Goal: Task Accomplishment & Management: Complete application form

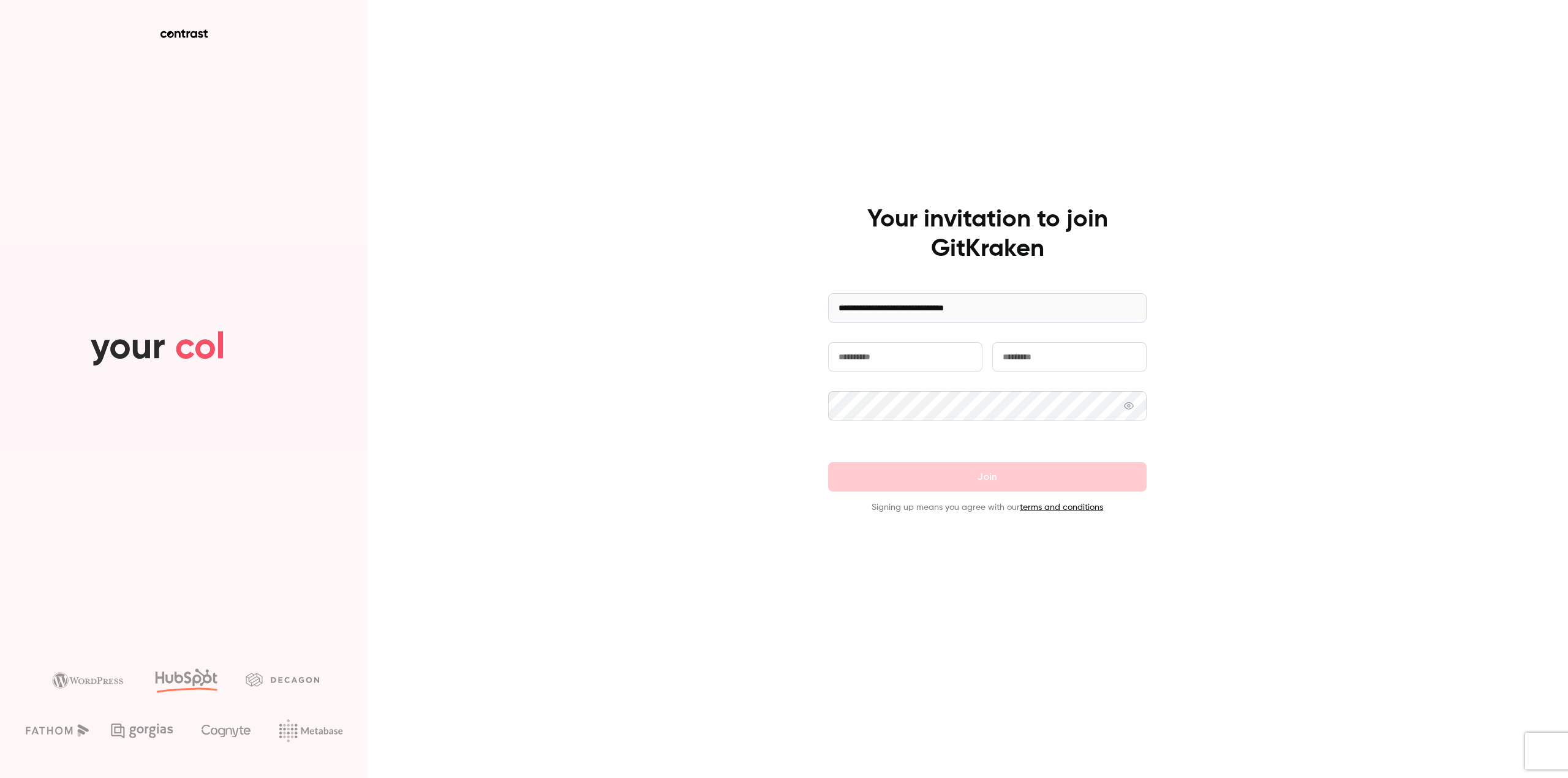
click at [861, 353] on input "text" at bounding box center [905, 356] width 155 height 29
type input "*********"
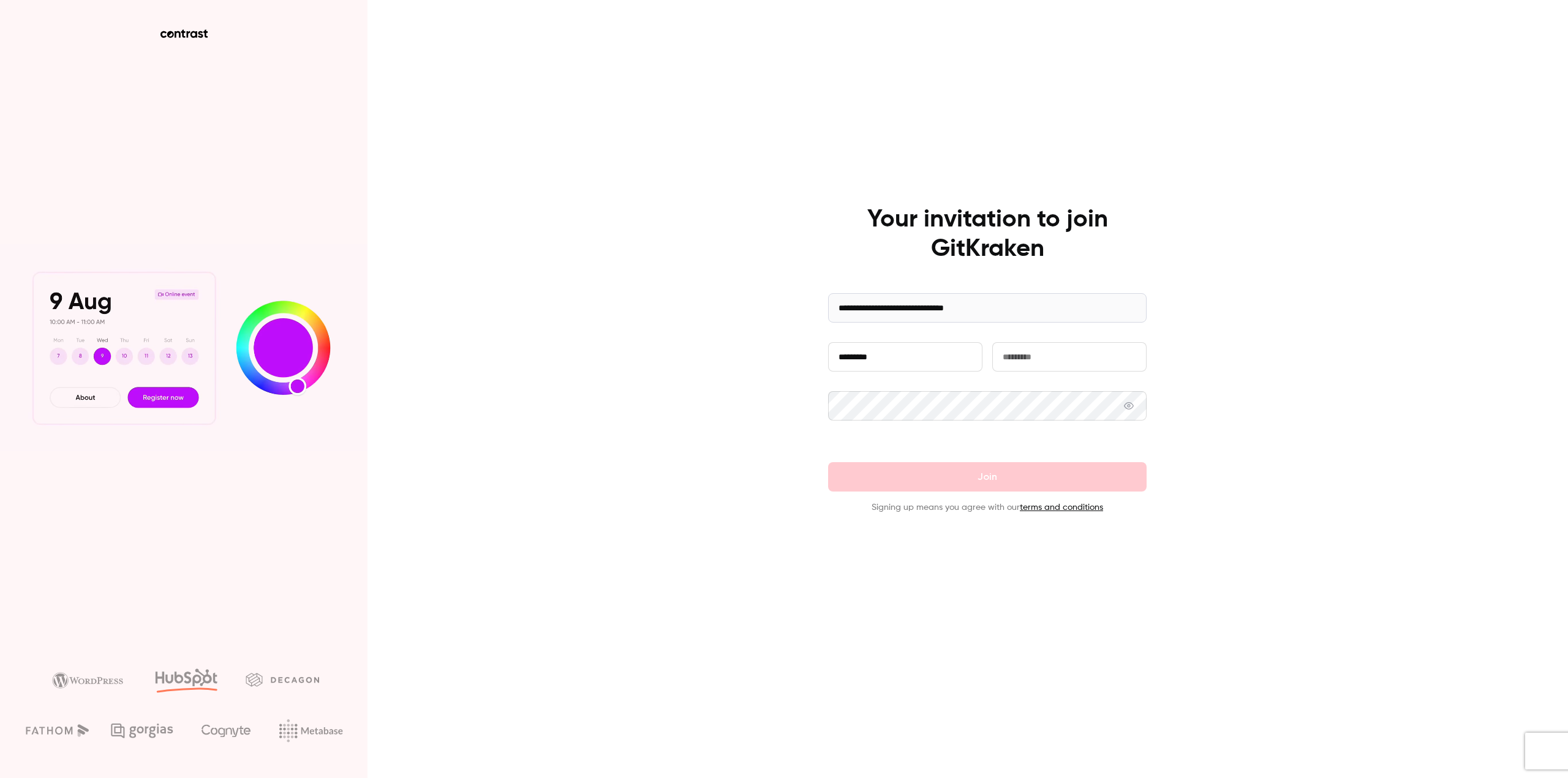
type input "*****"
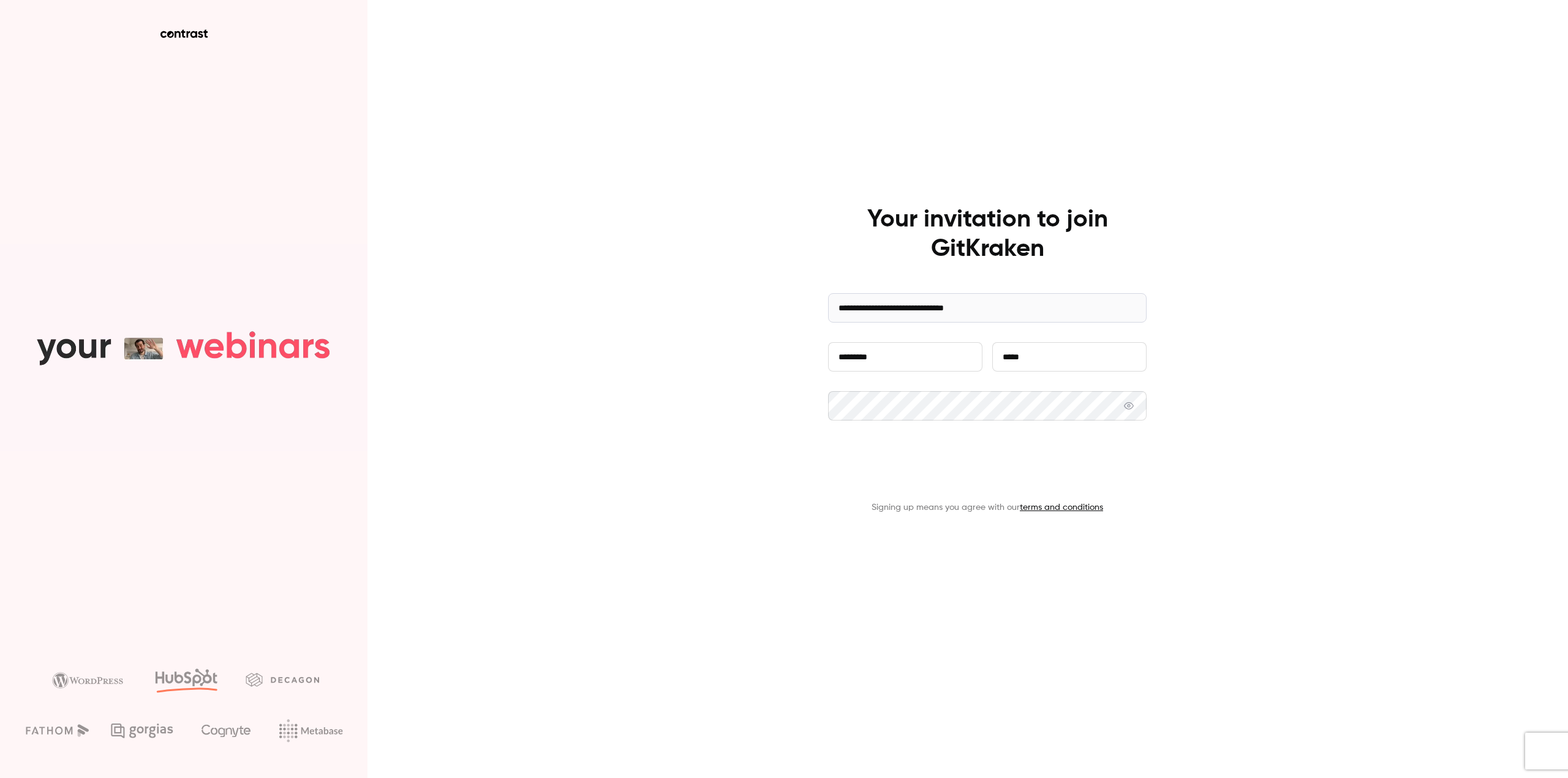
click at [1054, 480] on button "Join" at bounding box center [987, 477] width 319 height 29
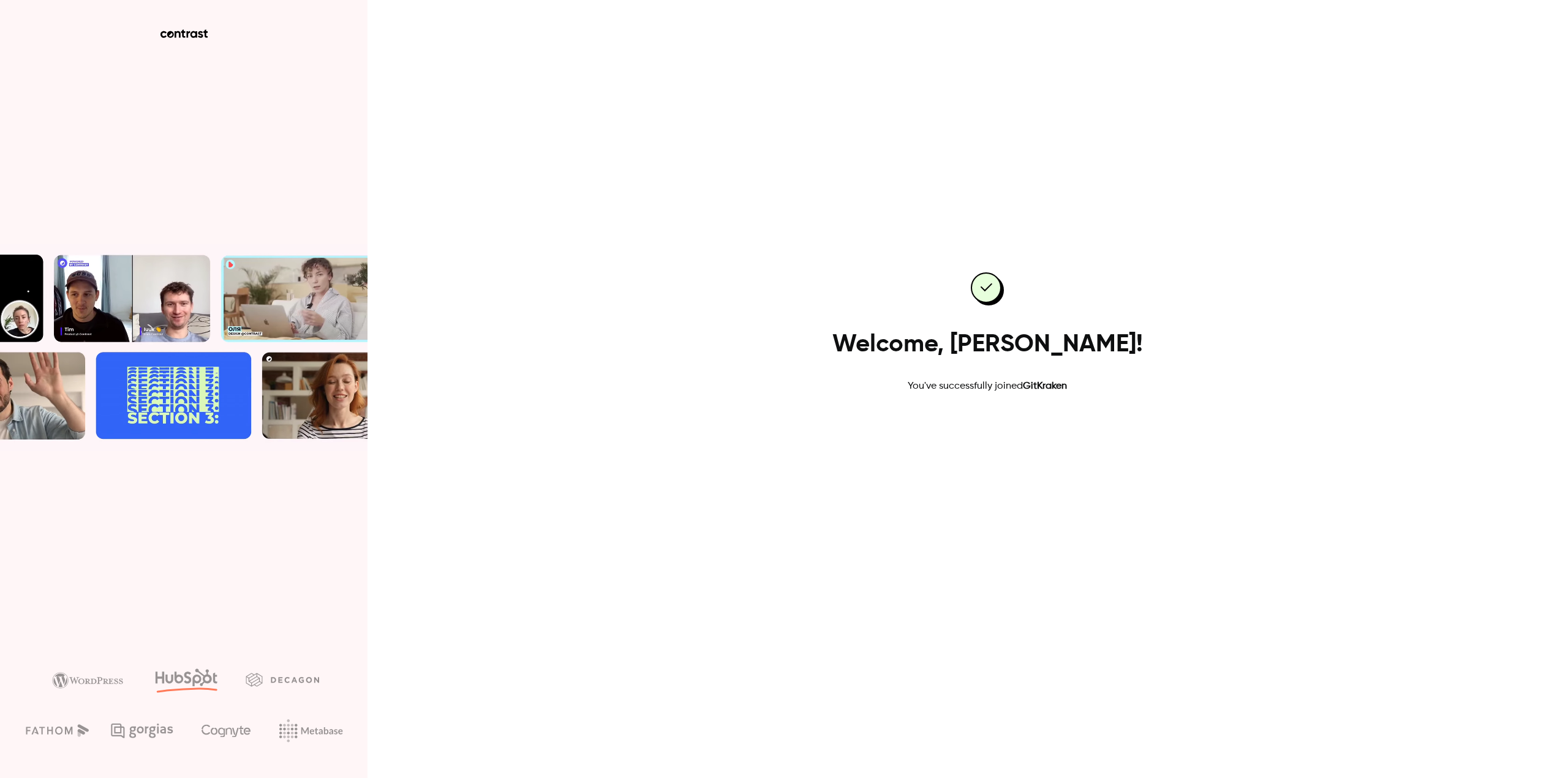
click at [997, 439] on link "Go to dashboard" at bounding box center [987, 433] width 104 height 29
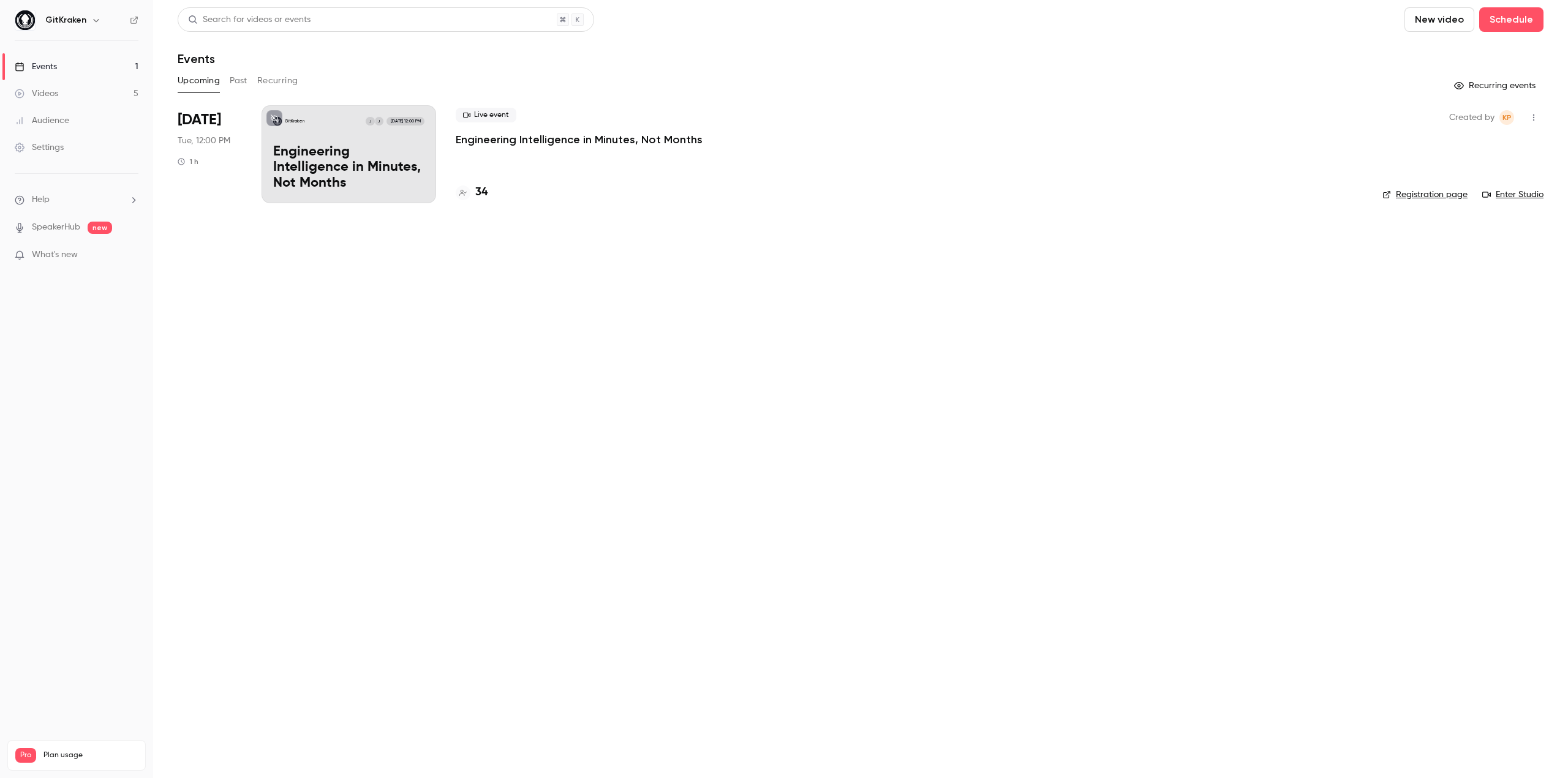
click at [379, 163] on p "Engineering Intelligence in Minutes, Not Months" at bounding box center [349, 168] width 151 height 47
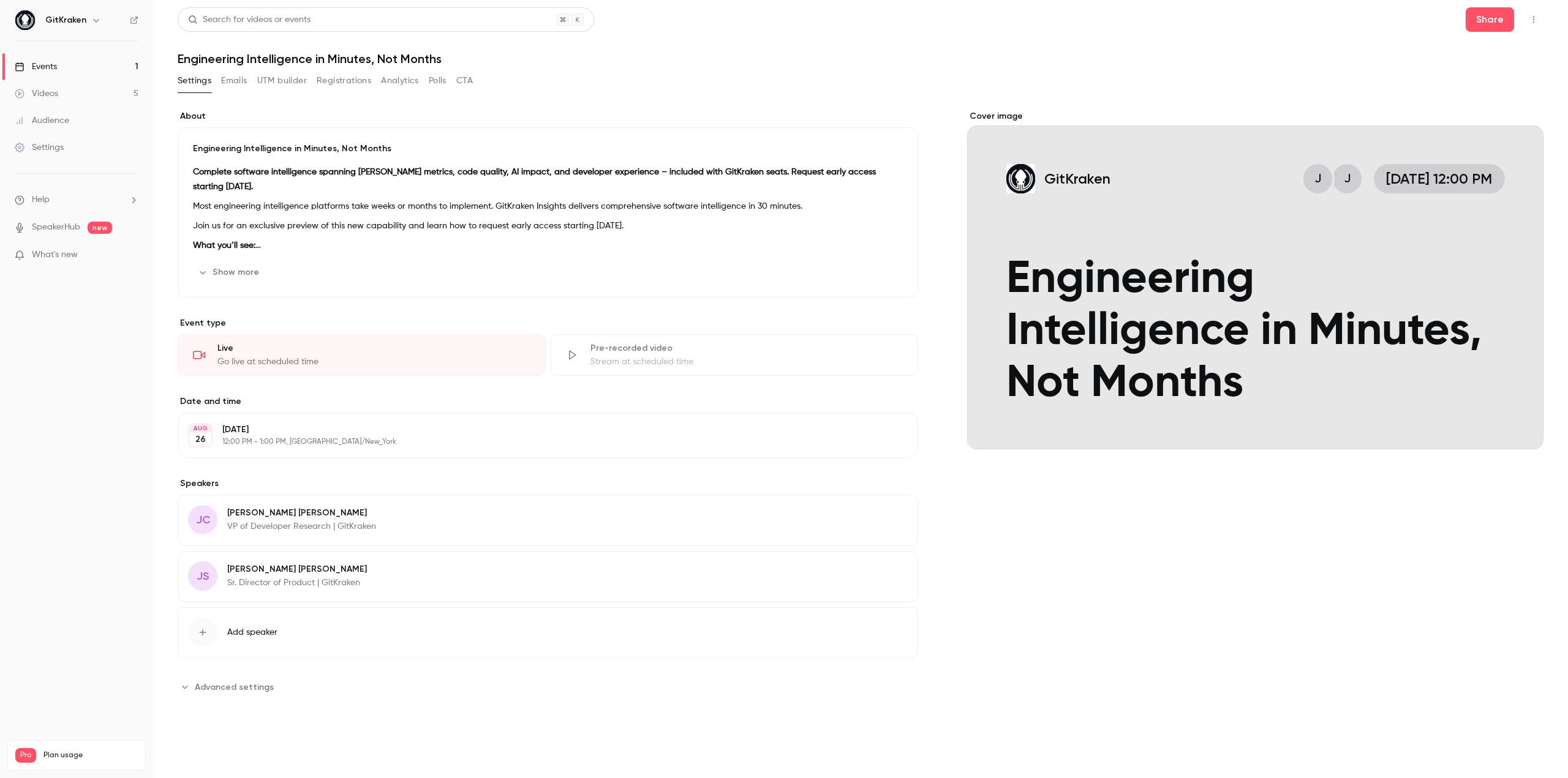
click at [329, 83] on button "Registrations" at bounding box center [343, 81] width 54 height 20
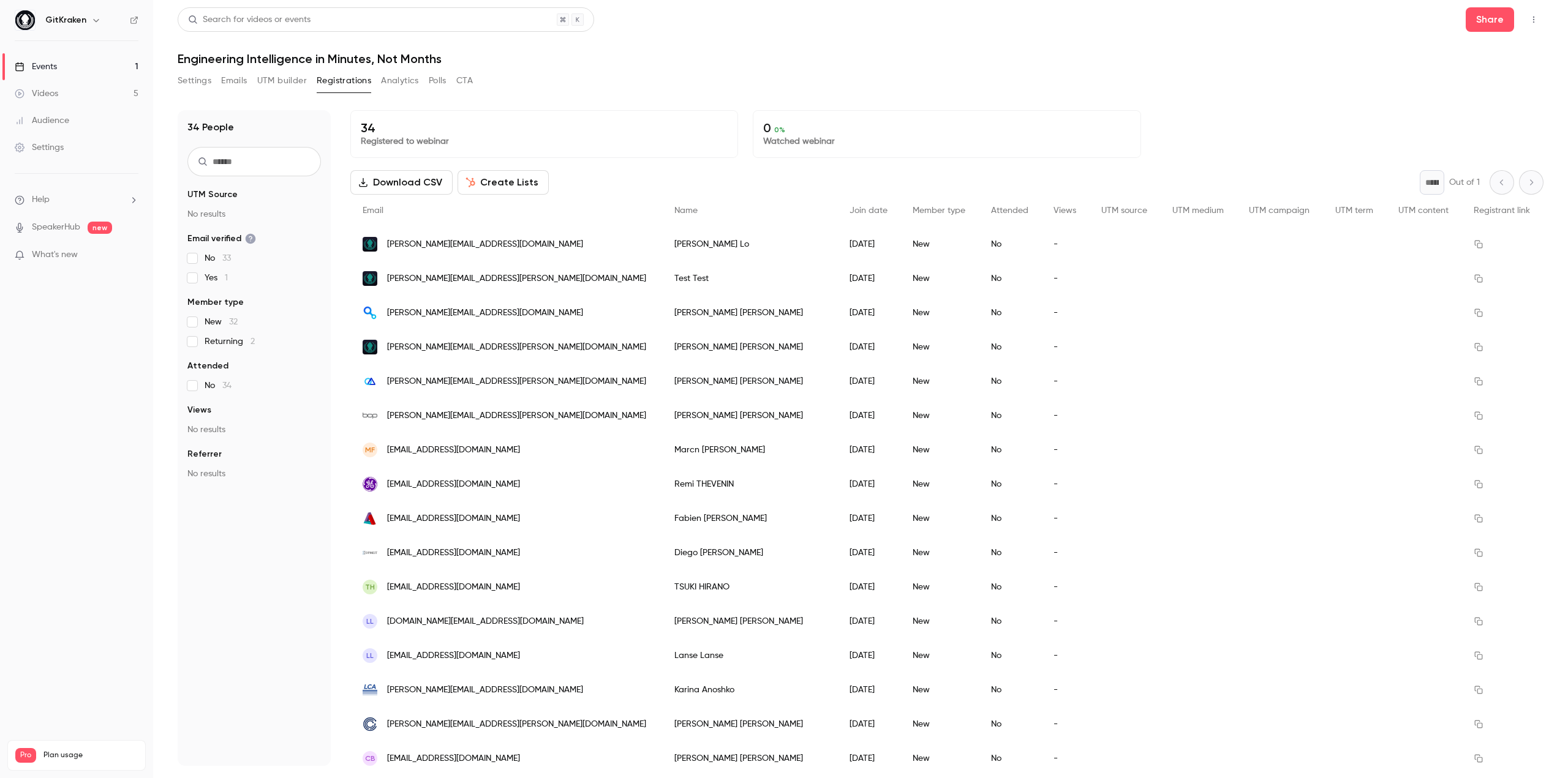
click at [197, 326] on label "New 32" at bounding box center [254, 322] width 133 height 12
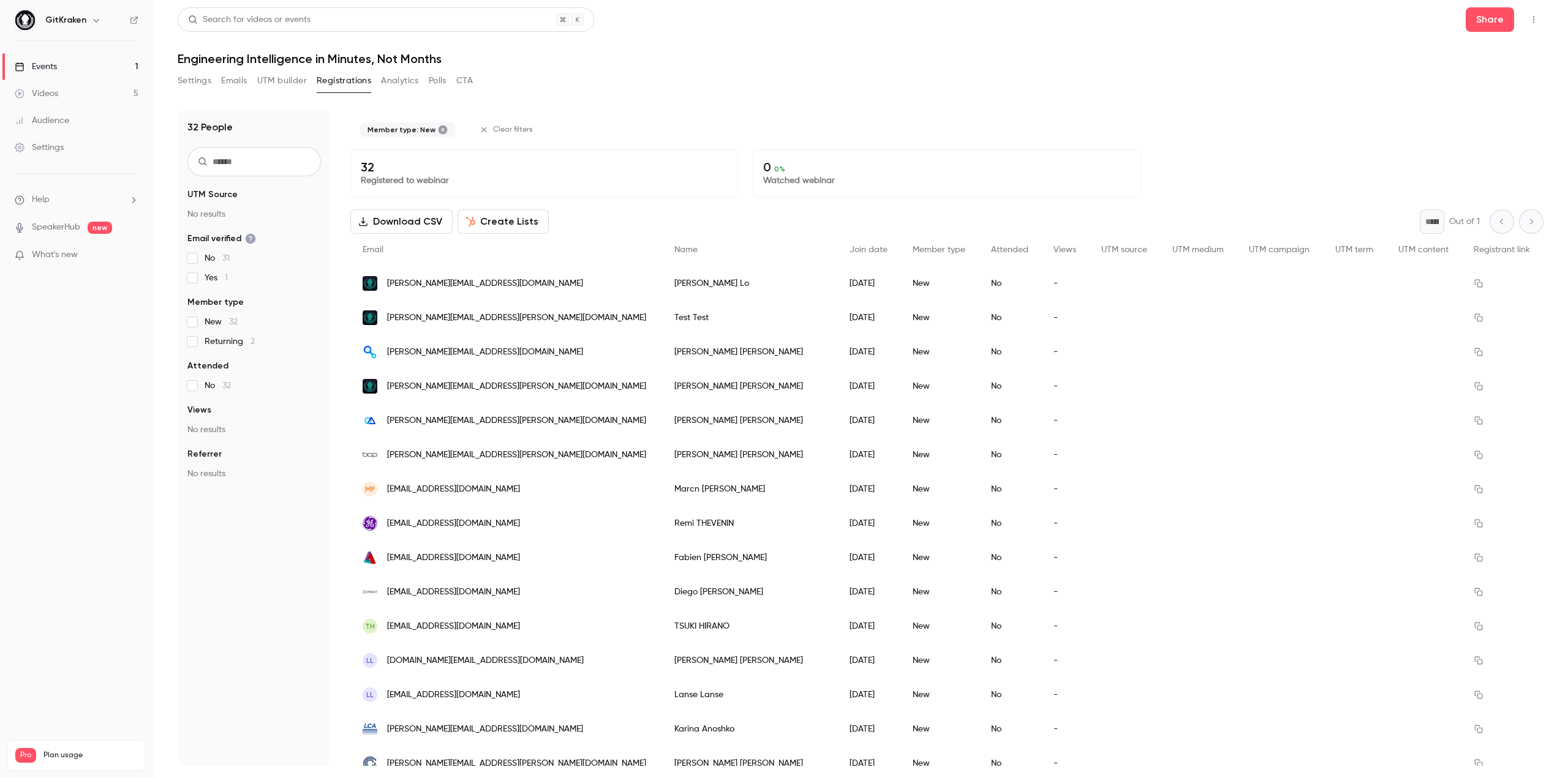
click at [197, 326] on label "New 32" at bounding box center [254, 322] width 133 height 12
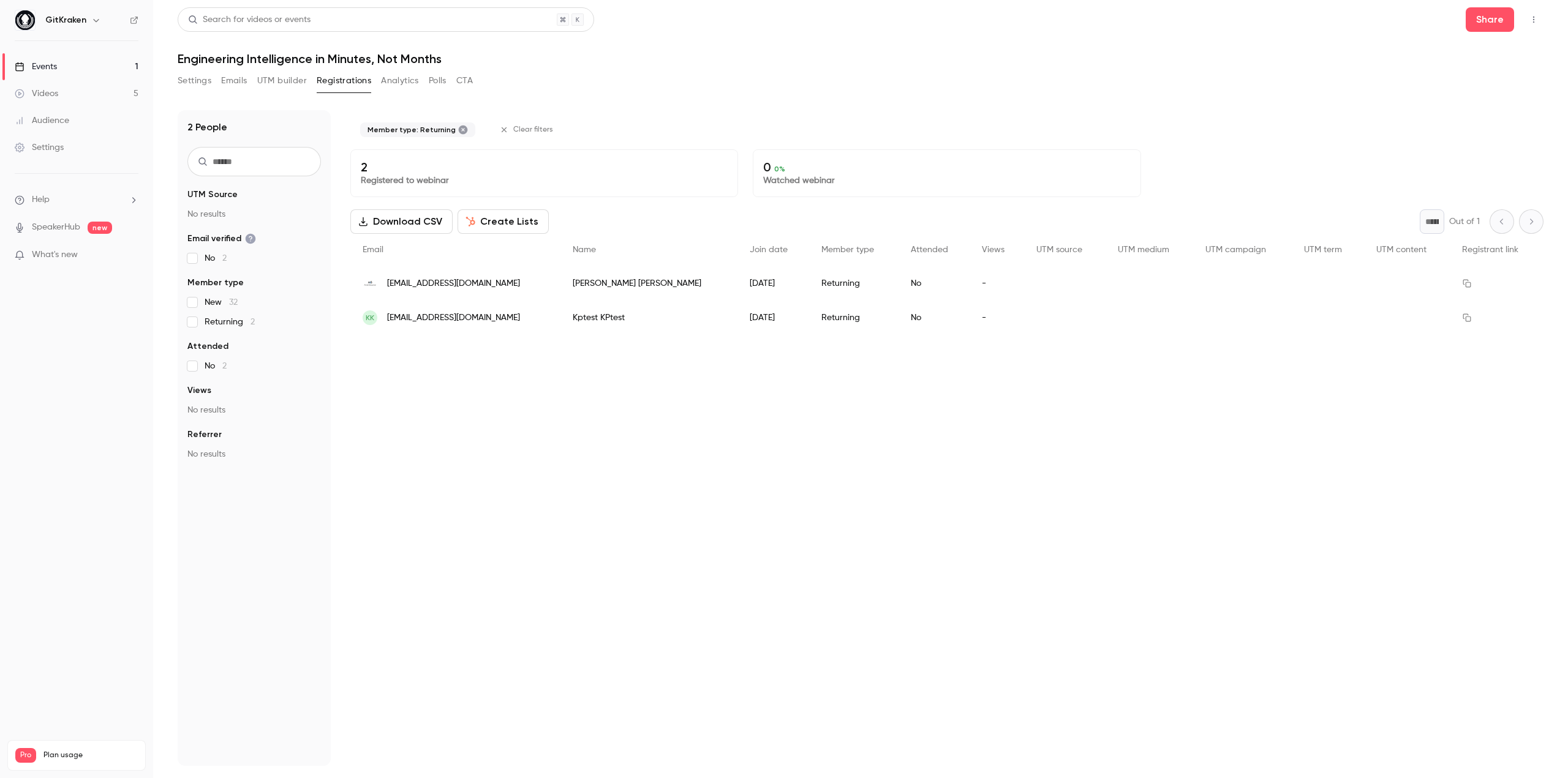
click at [196, 339] on section "UTM Source No results Email verified No 2 Member type New 32 Returning 2 Attend…" at bounding box center [254, 324] width 133 height 272
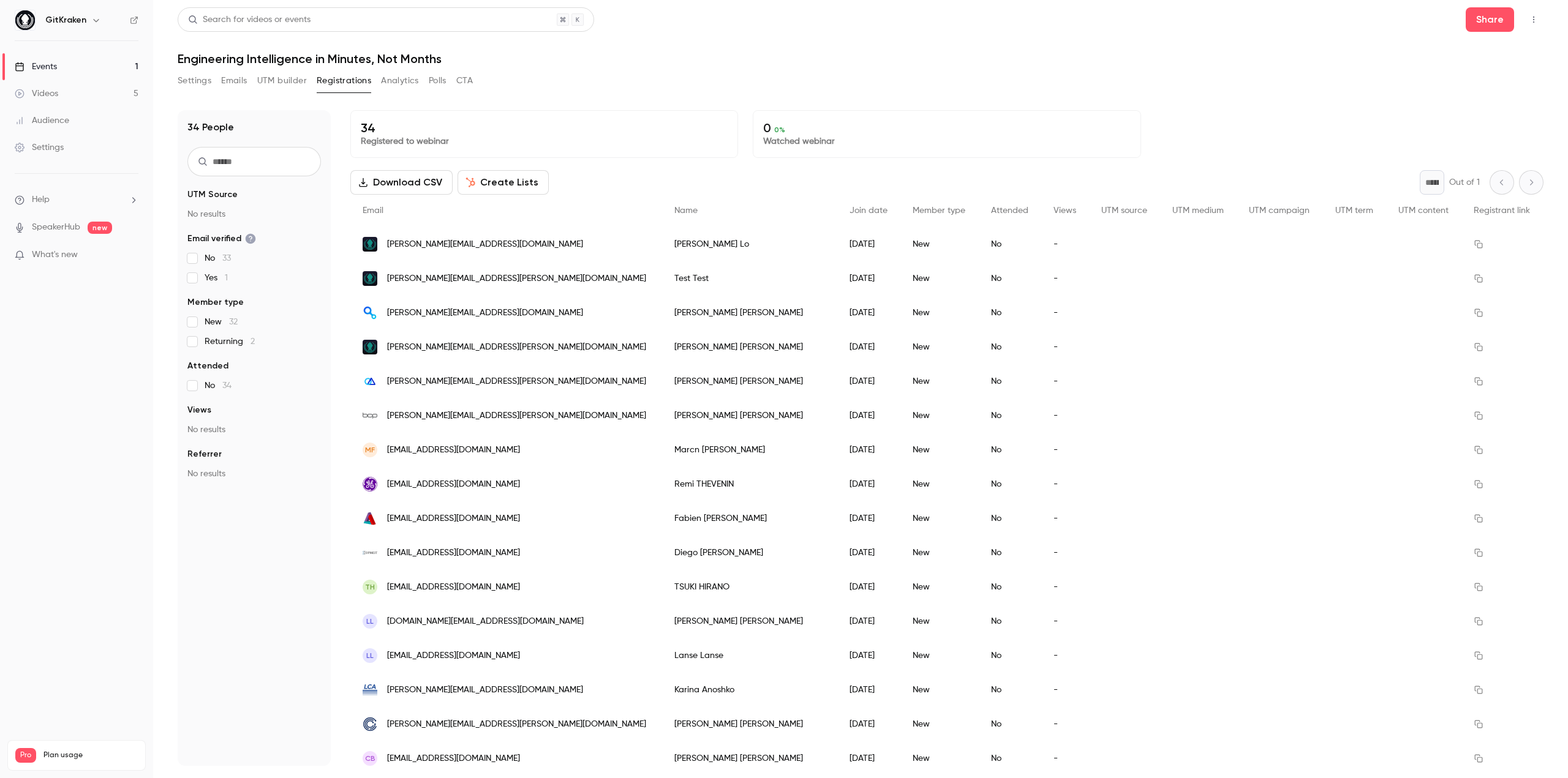
click at [244, 82] on button "Emails" at bounding box center [234, 81] width 26 height 20
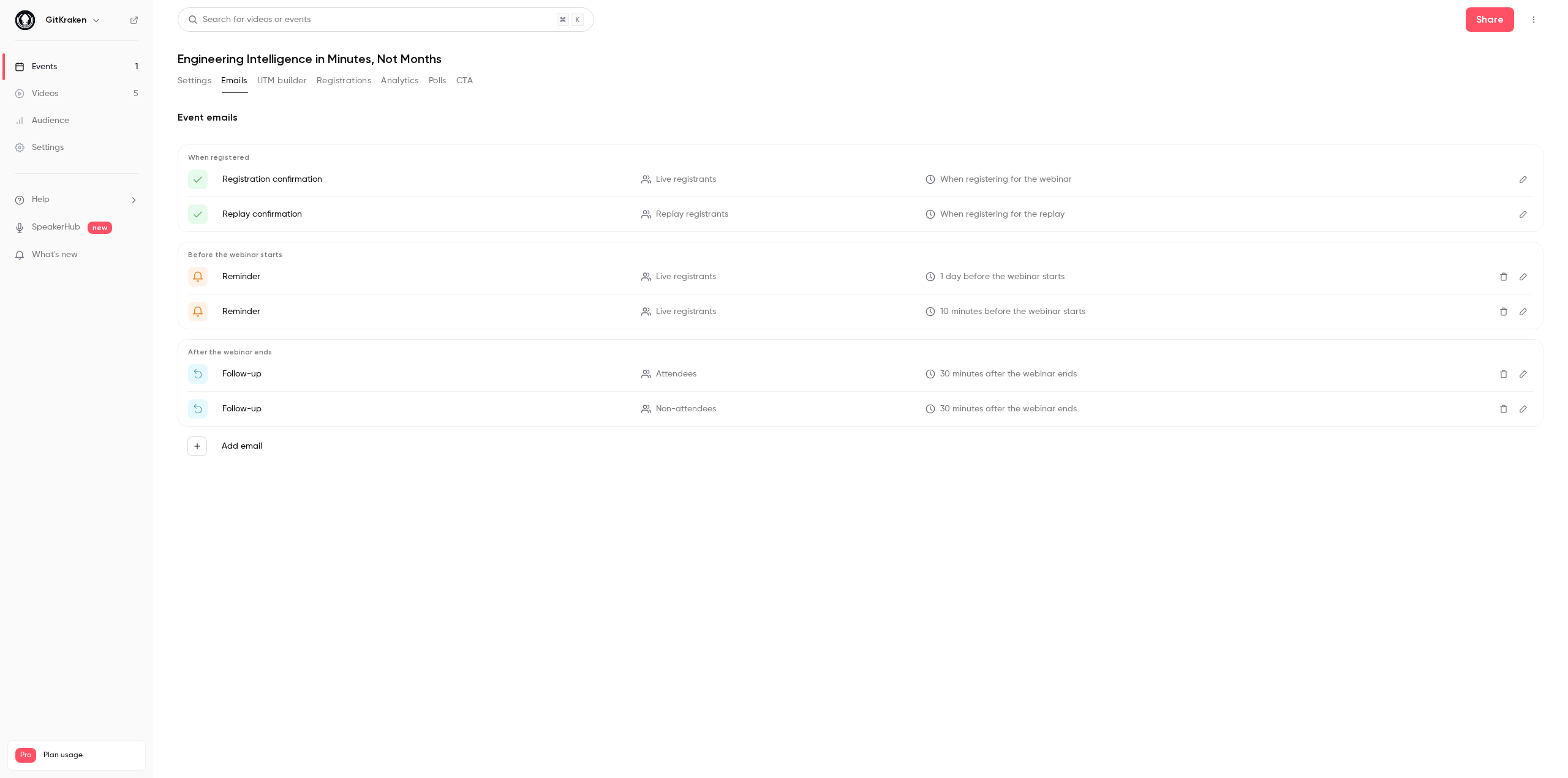
click at [187, 81] on button "Settings" at bounding box center [195, 81] width 34 height 20
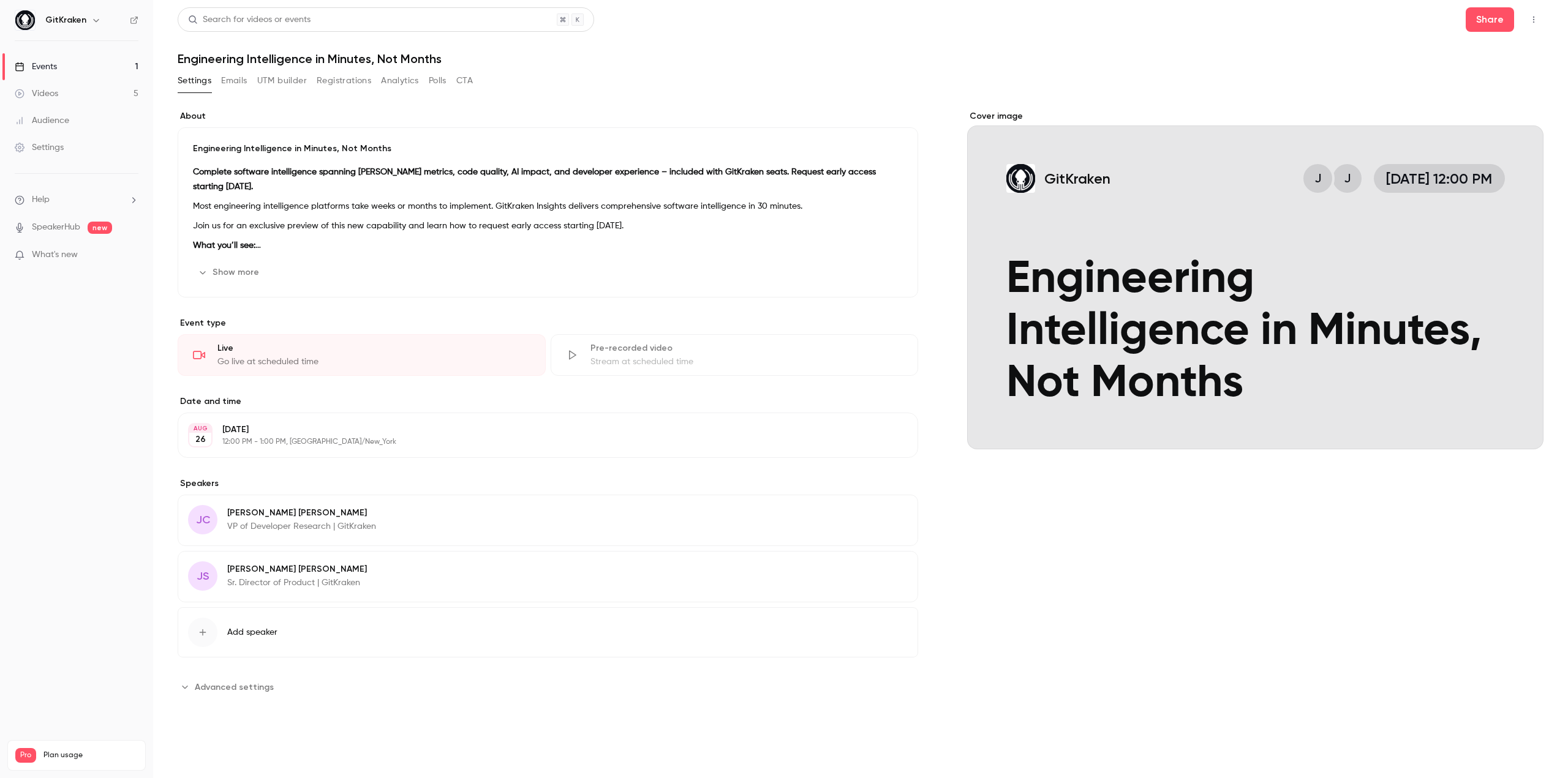
click at [268, 82] on button "UTM builder" at bounding box center [283, 81] width 50 height 20
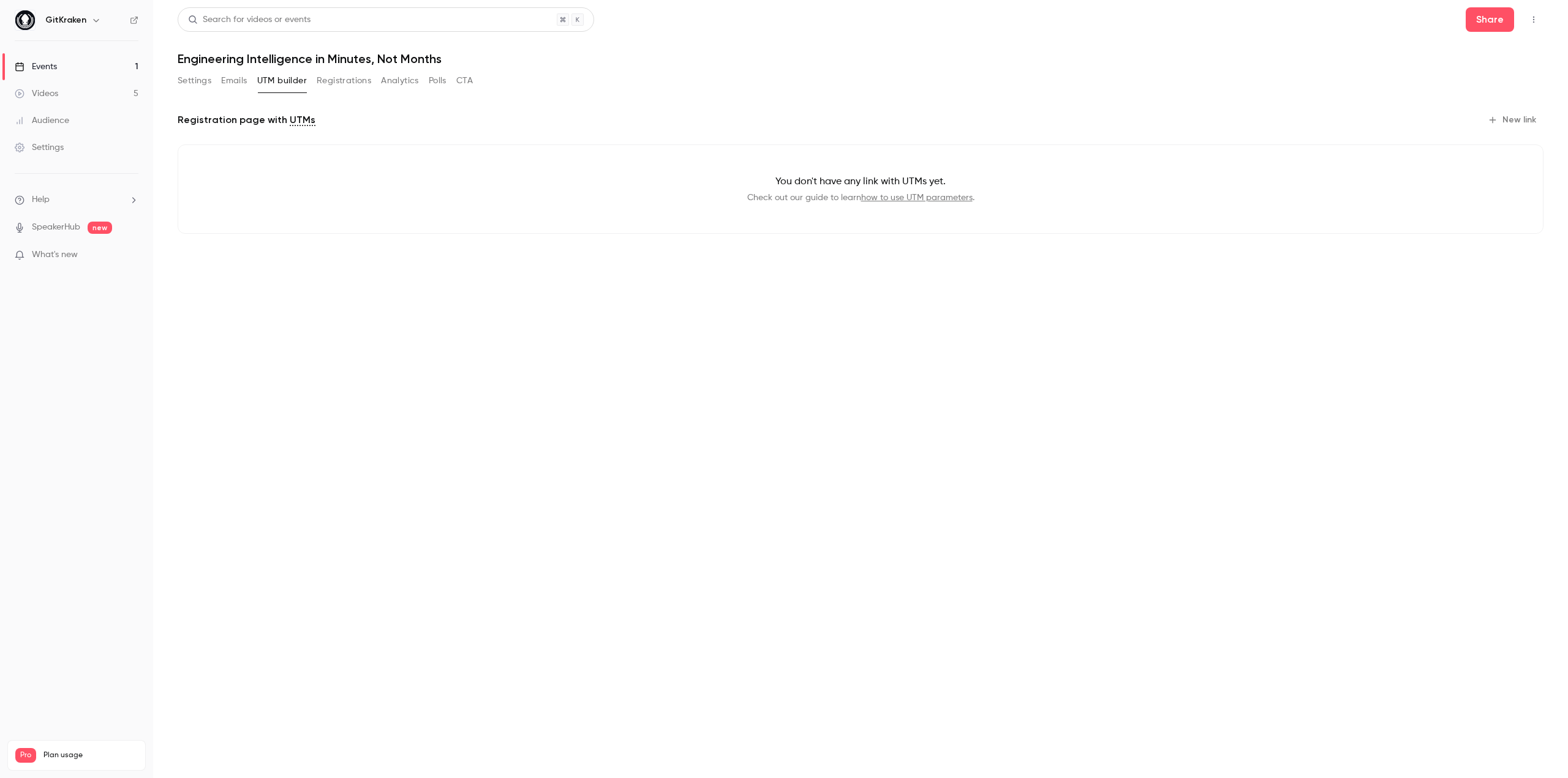
click at [347, 85] on button "Registrations" at bounding box center [343, 81] width 54 height 20
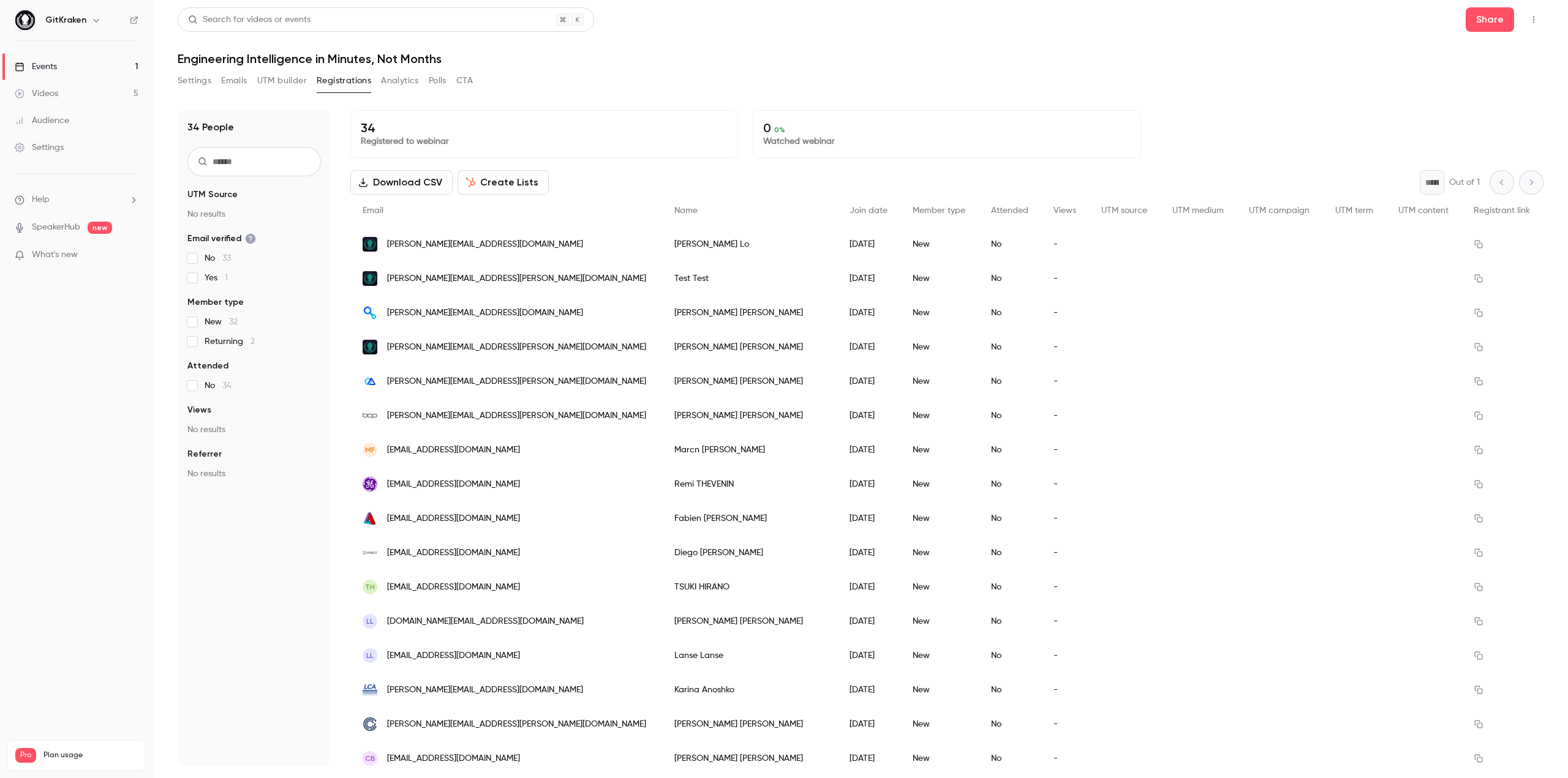
click at [198, 80] on button "Settings" at bounding box center [195, 81] width 34 height 20
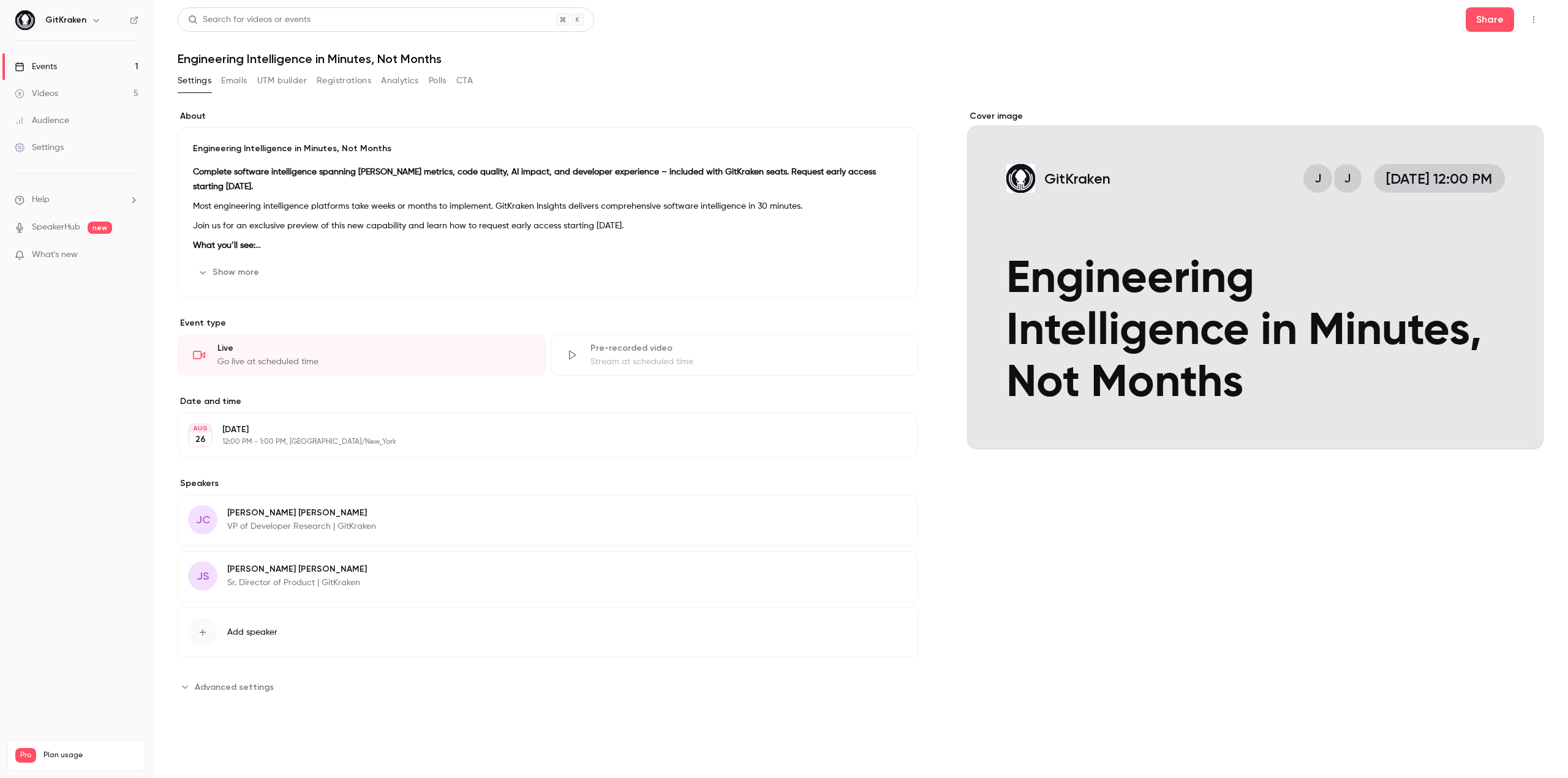
click at [236, 274] on button "Show more" at bounding box center [229, 273] width 74 height 20
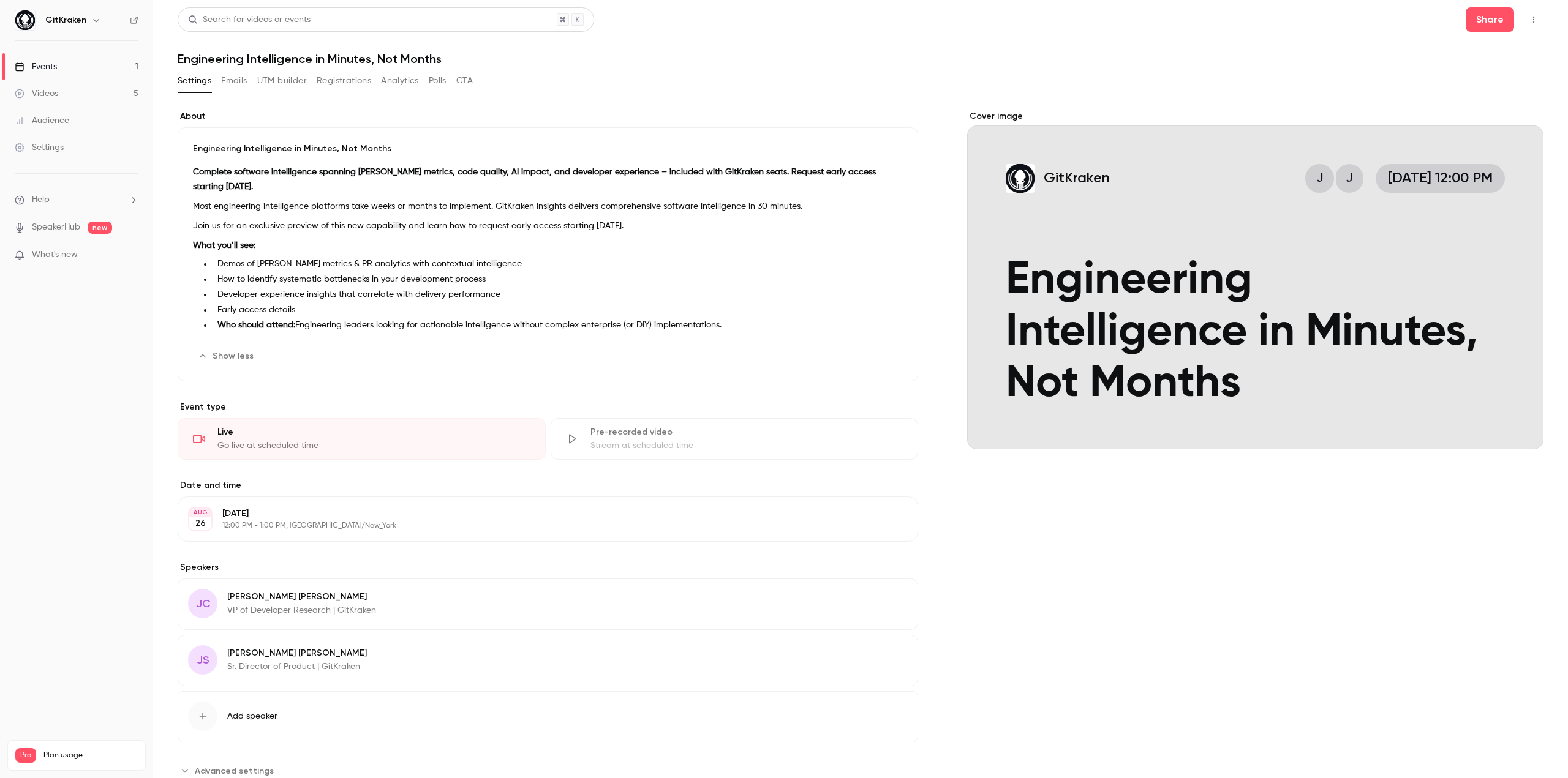
click at [235, 81] on button "Emails" at bounding box center [234, 81] width 26 height 20
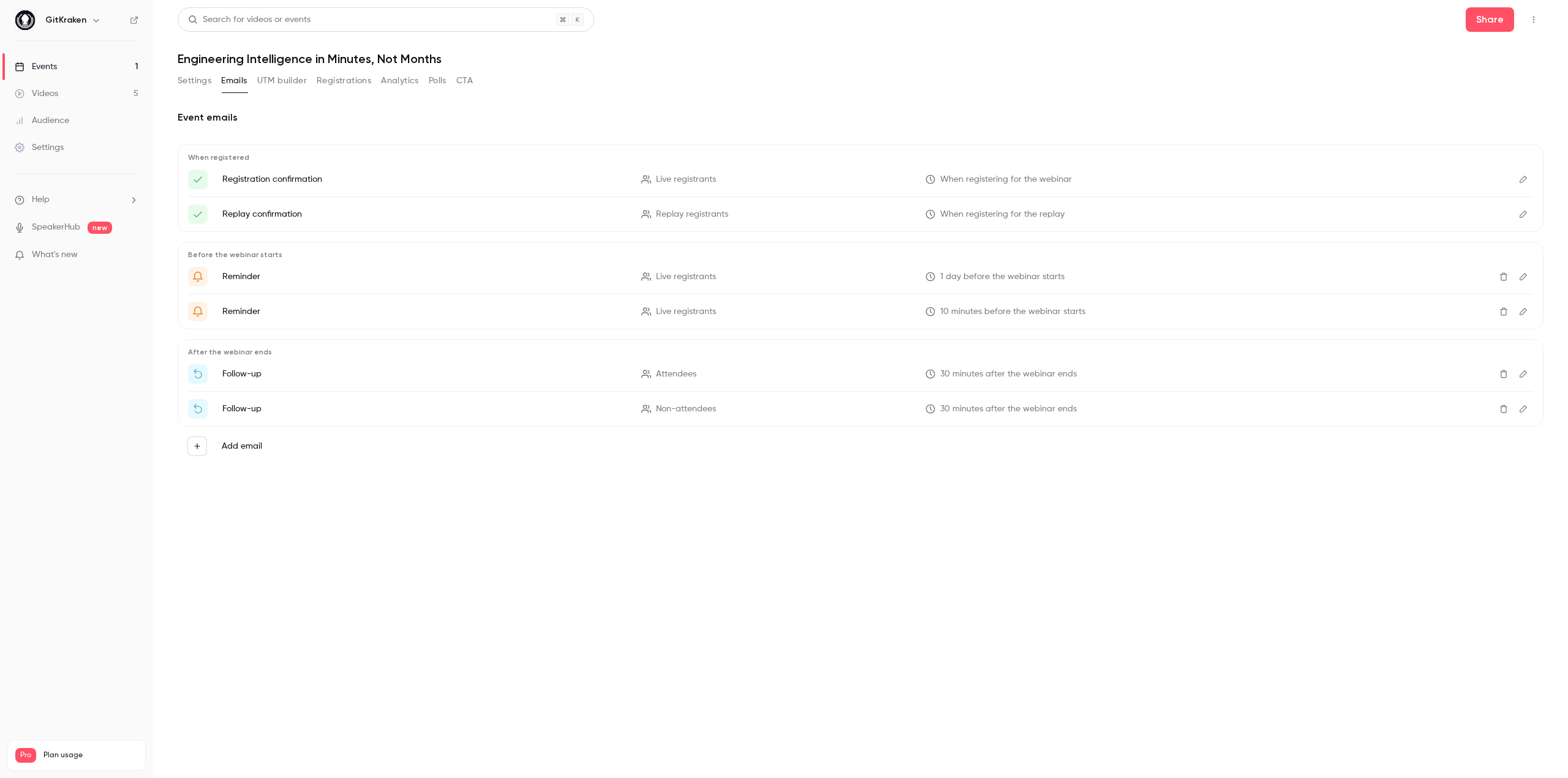
click at [347, 86] on button "Registrations" at bounding box center [343, 81] width 54 height 20
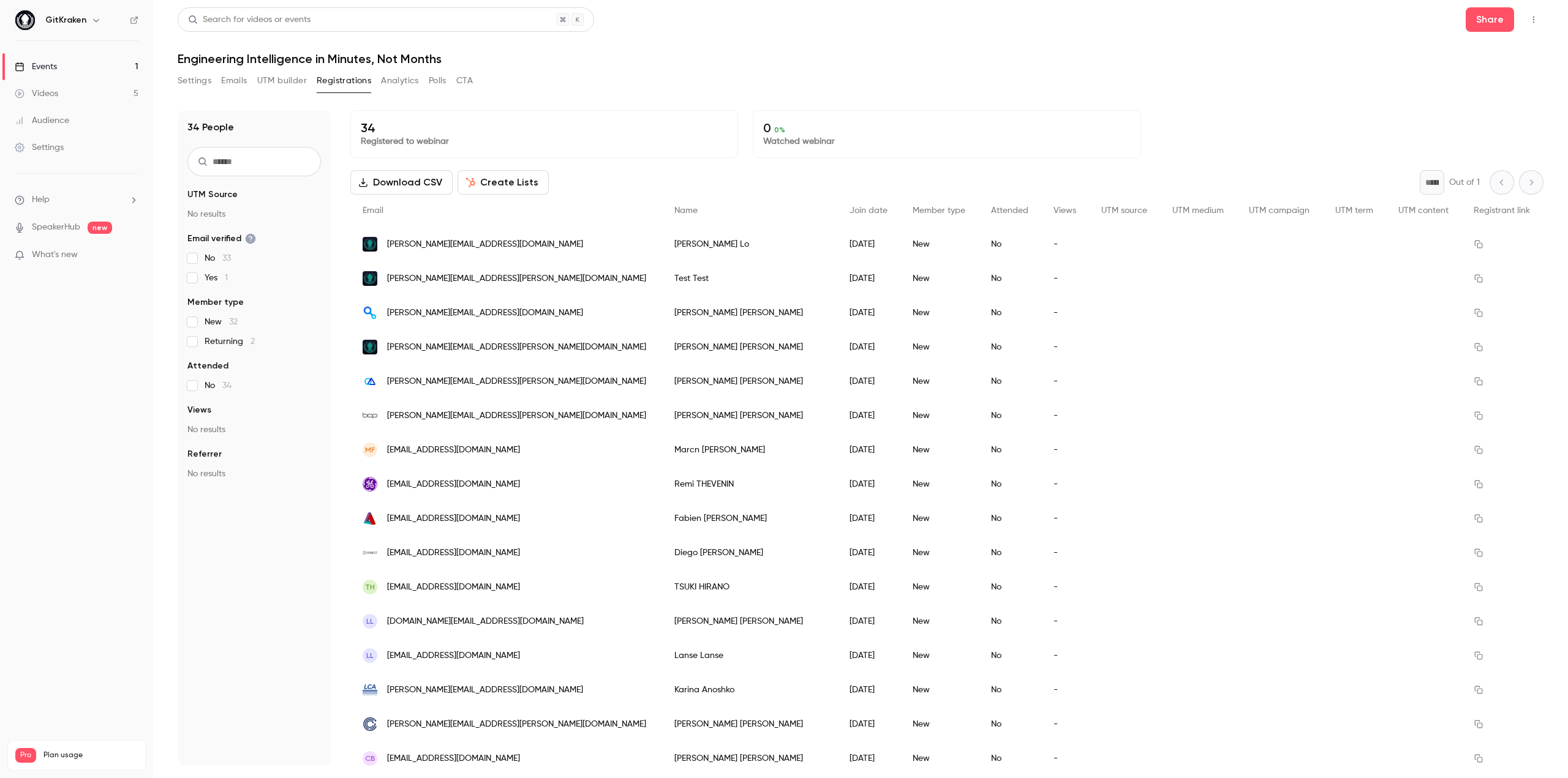
click at [397, 85] on button "Analytics" at bounding box center [400, 81] width 38 height 20
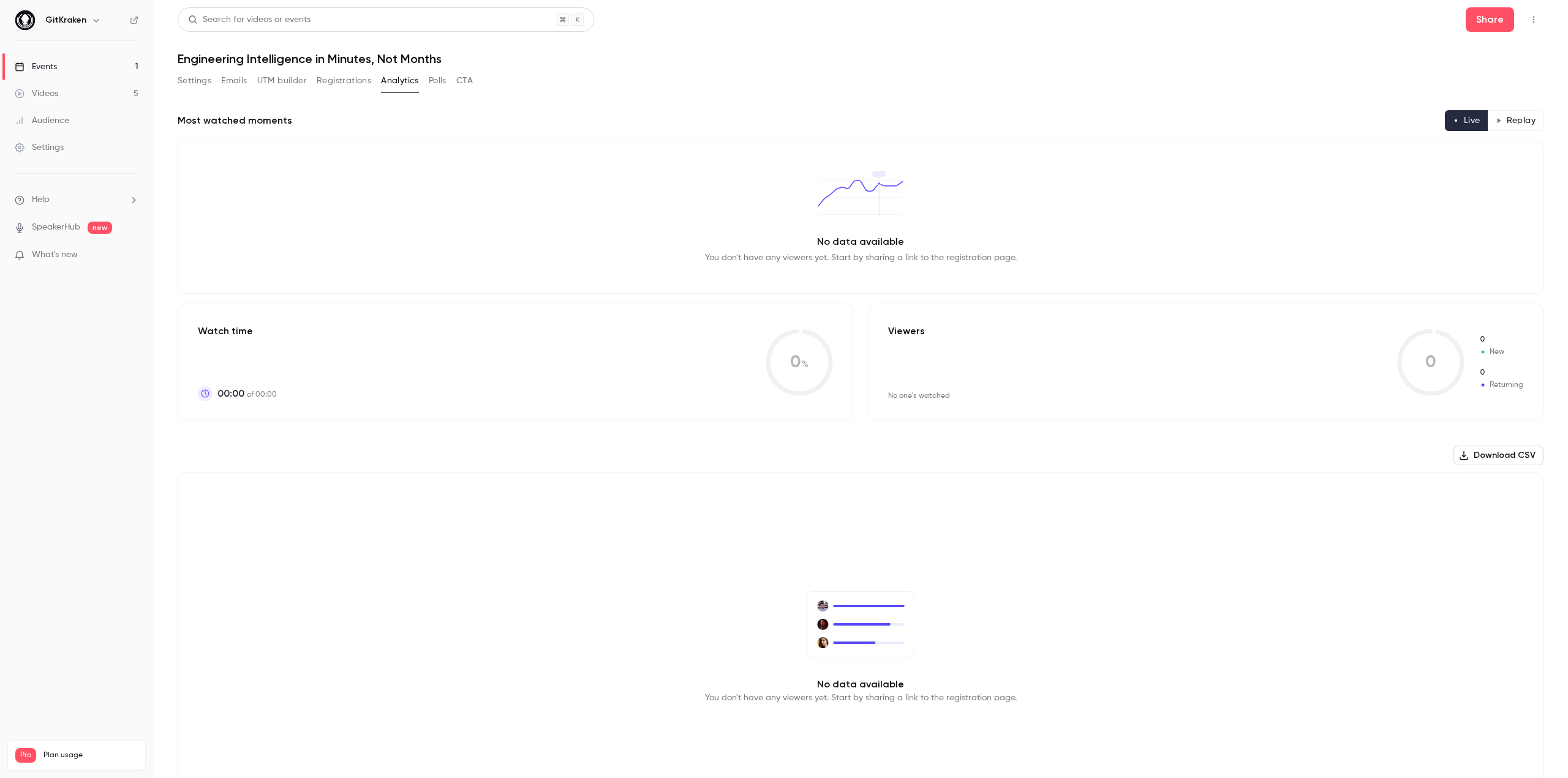
click at [434, 79] on button "Polls" at bounding box center [438, 81] width 18 height 20
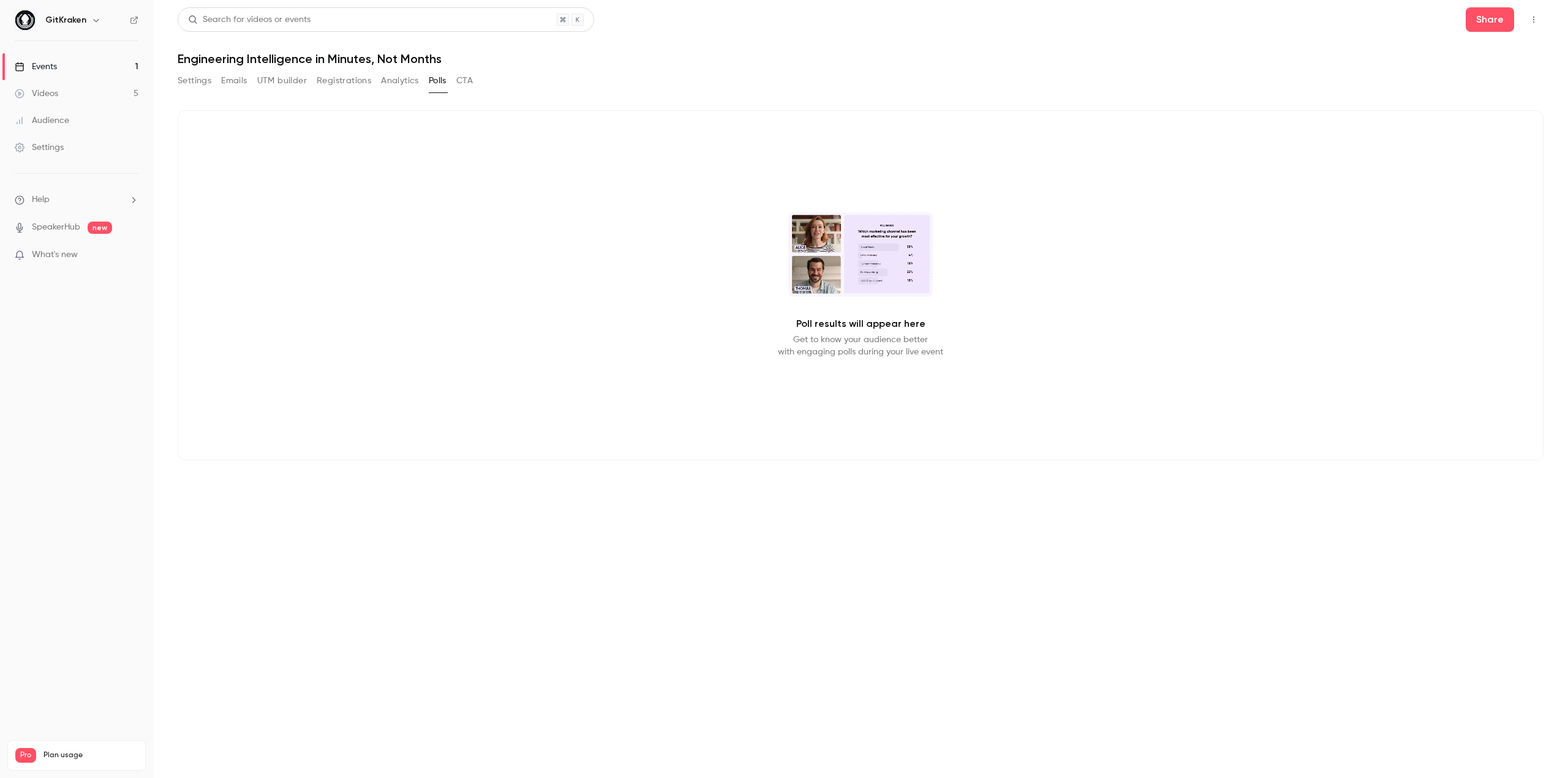
click at [459, 81] on button "CTA" at bounding box center [465, 81] width 17 height 20
click at [202, 79] on button "Settings" at bounding box center [195, 81] width 34 height 20
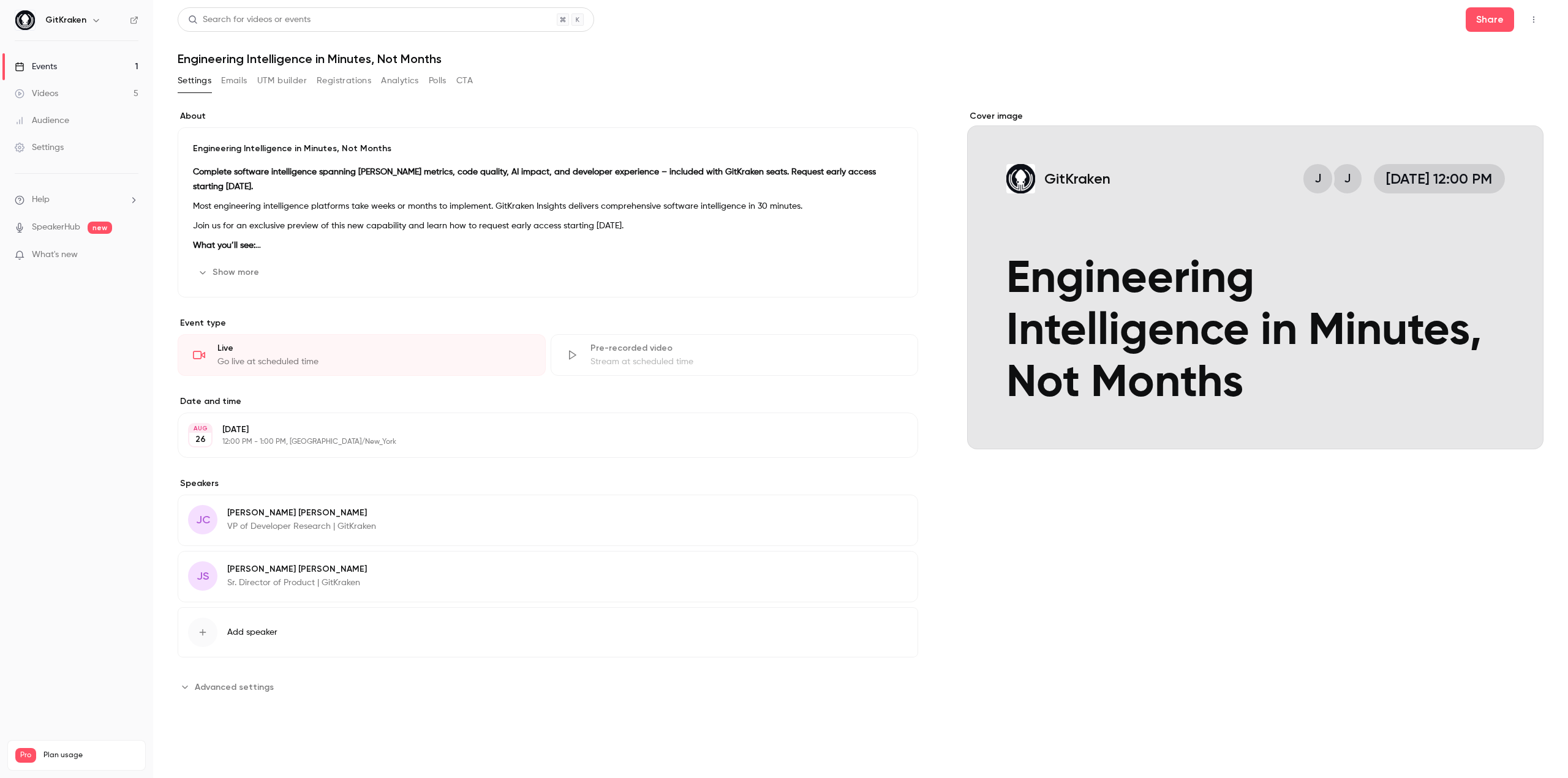
click at [239, 77] on button "Emails" at bounding box center [234, 81] width 26 height 20
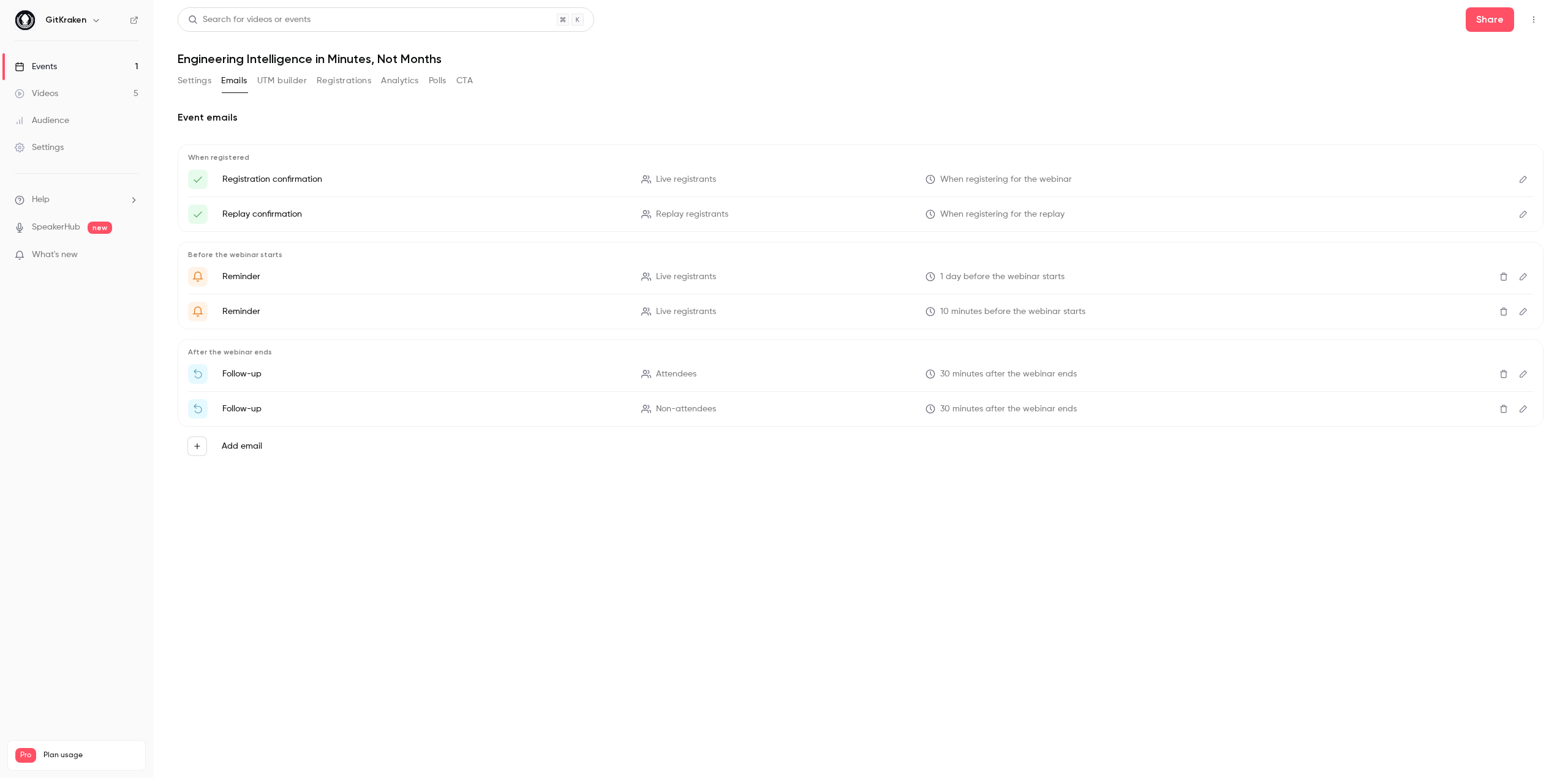
click at [1523, 179] on icon "Edit" at bounding box center [1524, 179] width 7 height 7
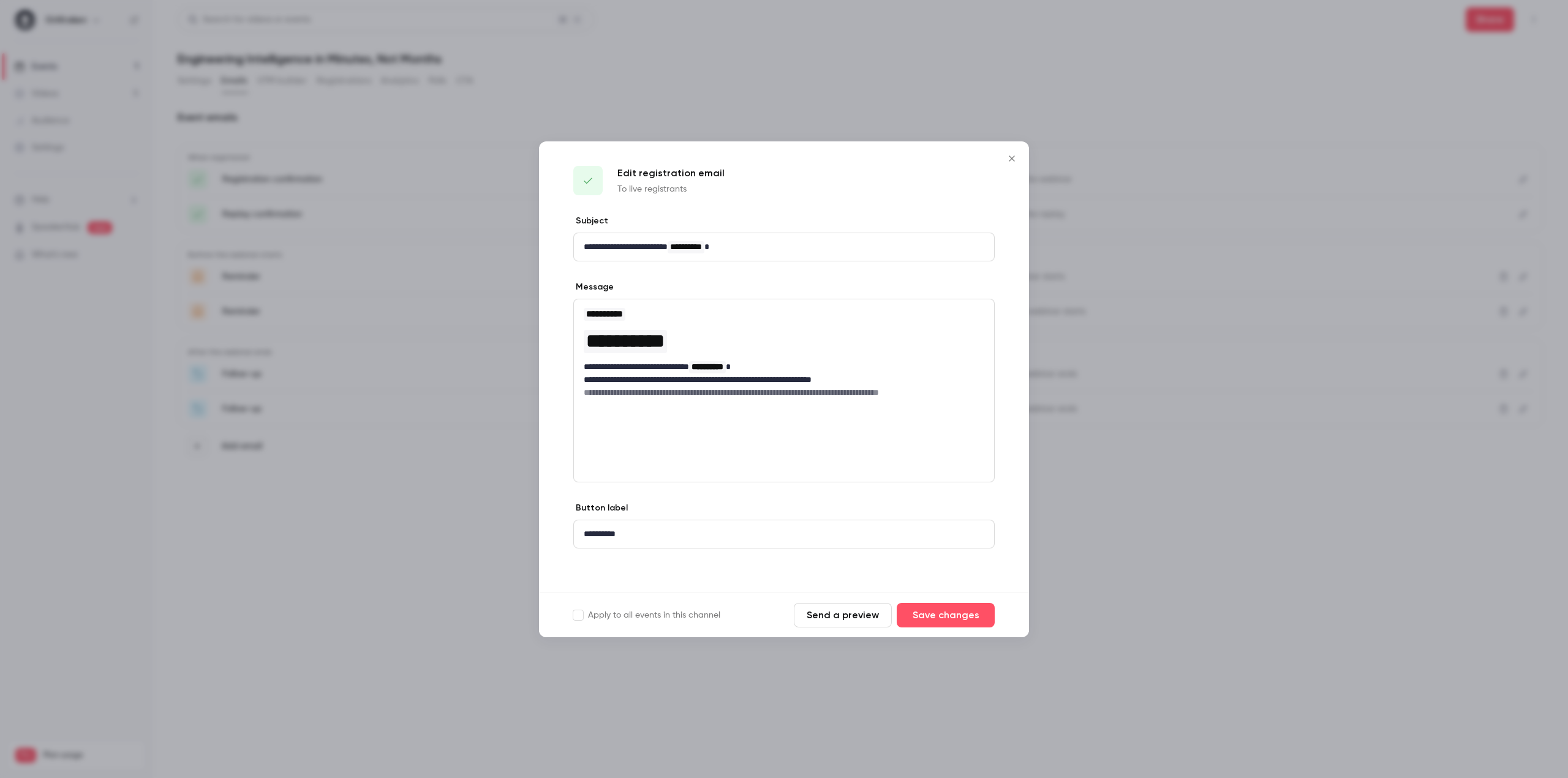
click at [1013, 160] on icon "Close" at bounding box center [1012, 158] width 5 height 5
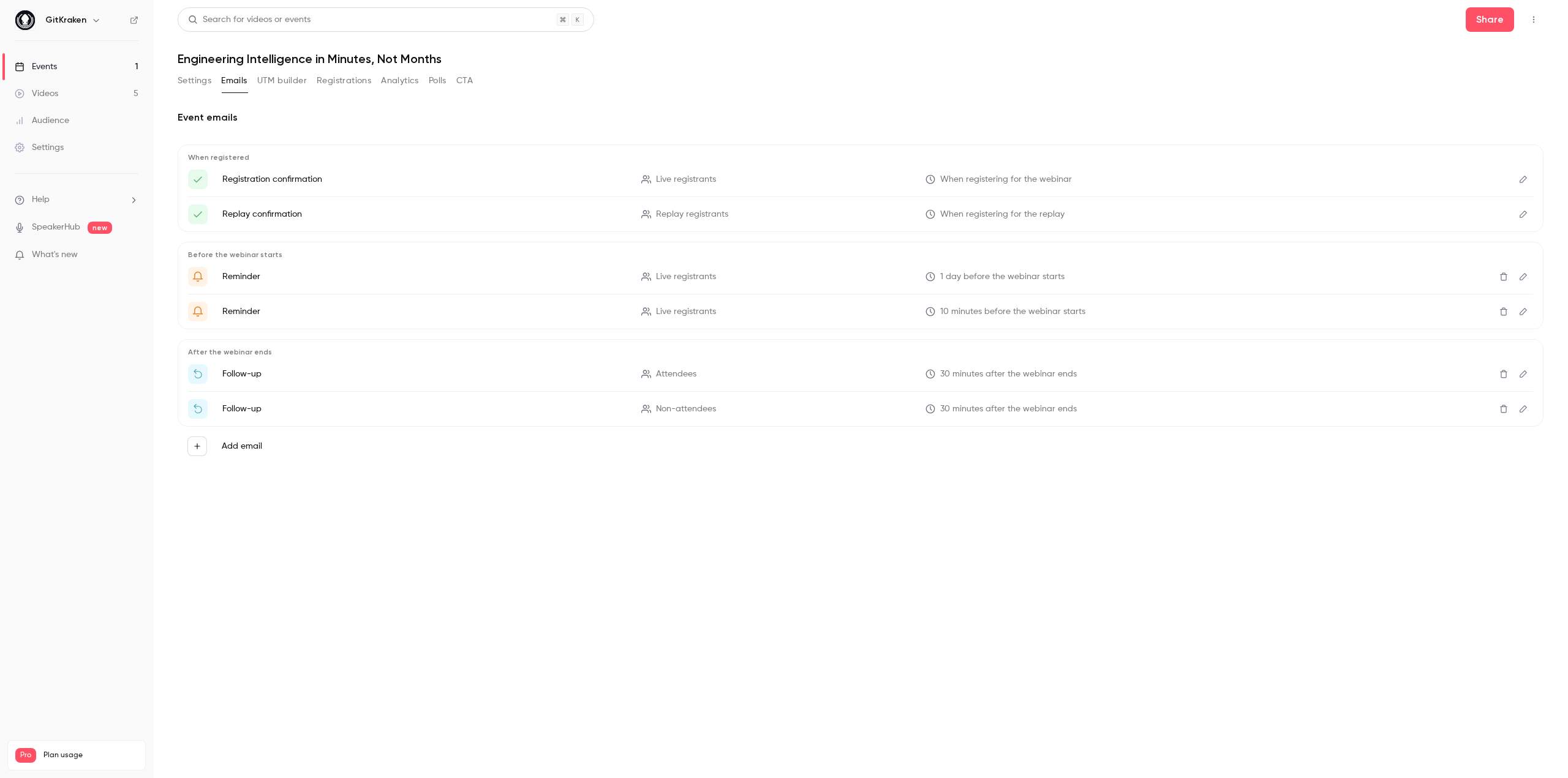
click at [330, 86] on button "Registrations" at bounding box center [343, 81] width 54 height 20
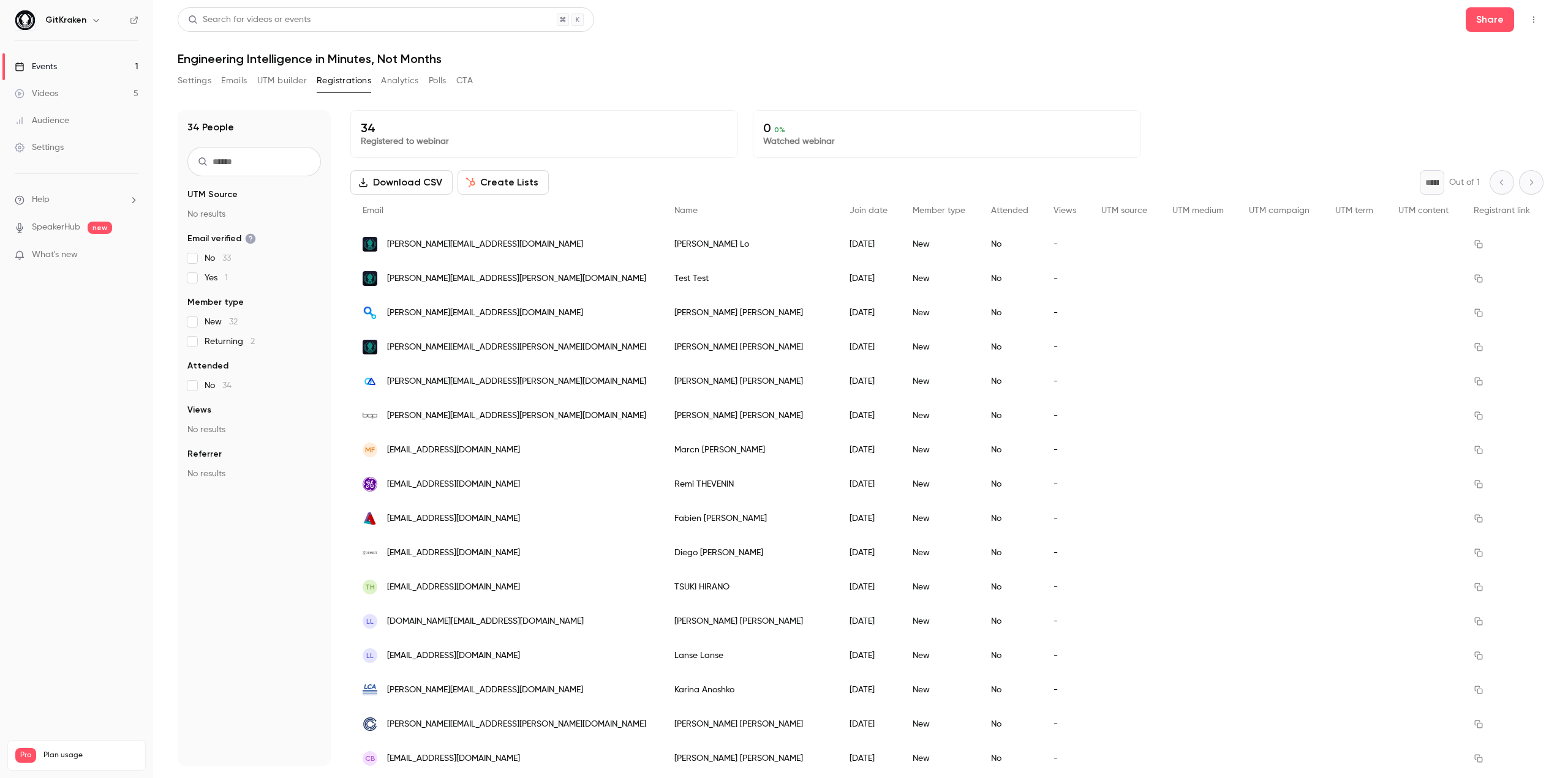
click at [418, 144] on p "Registered to webinar" at bounding box center [544, 141] width 367 height 12
click at [490, 187] on button "Create Lists" at bounding box center [503, 183] width 92 height 25
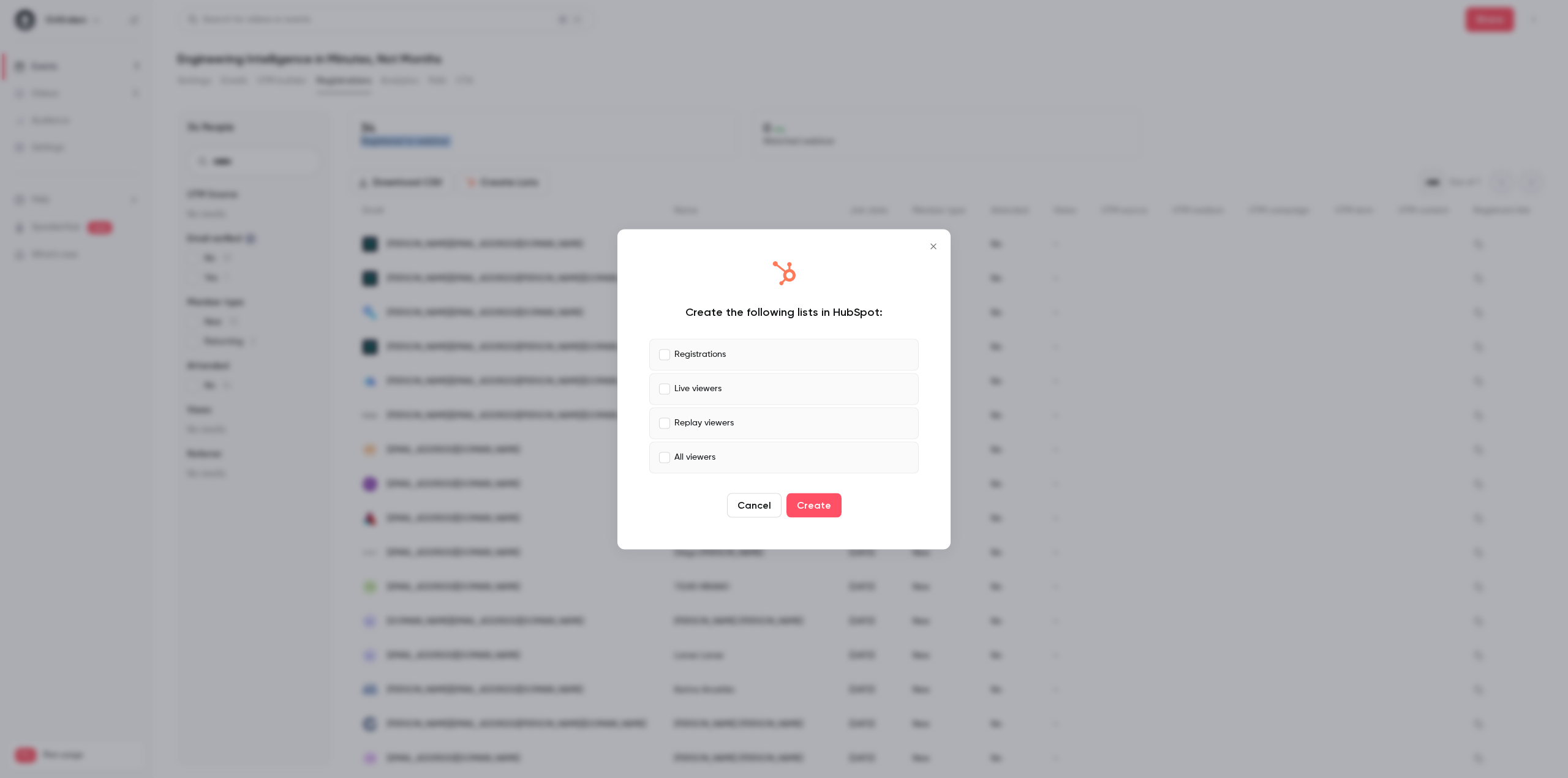
click at [933, 242] on icon "Close" at bounding box center [933, 246] width 15 height 10
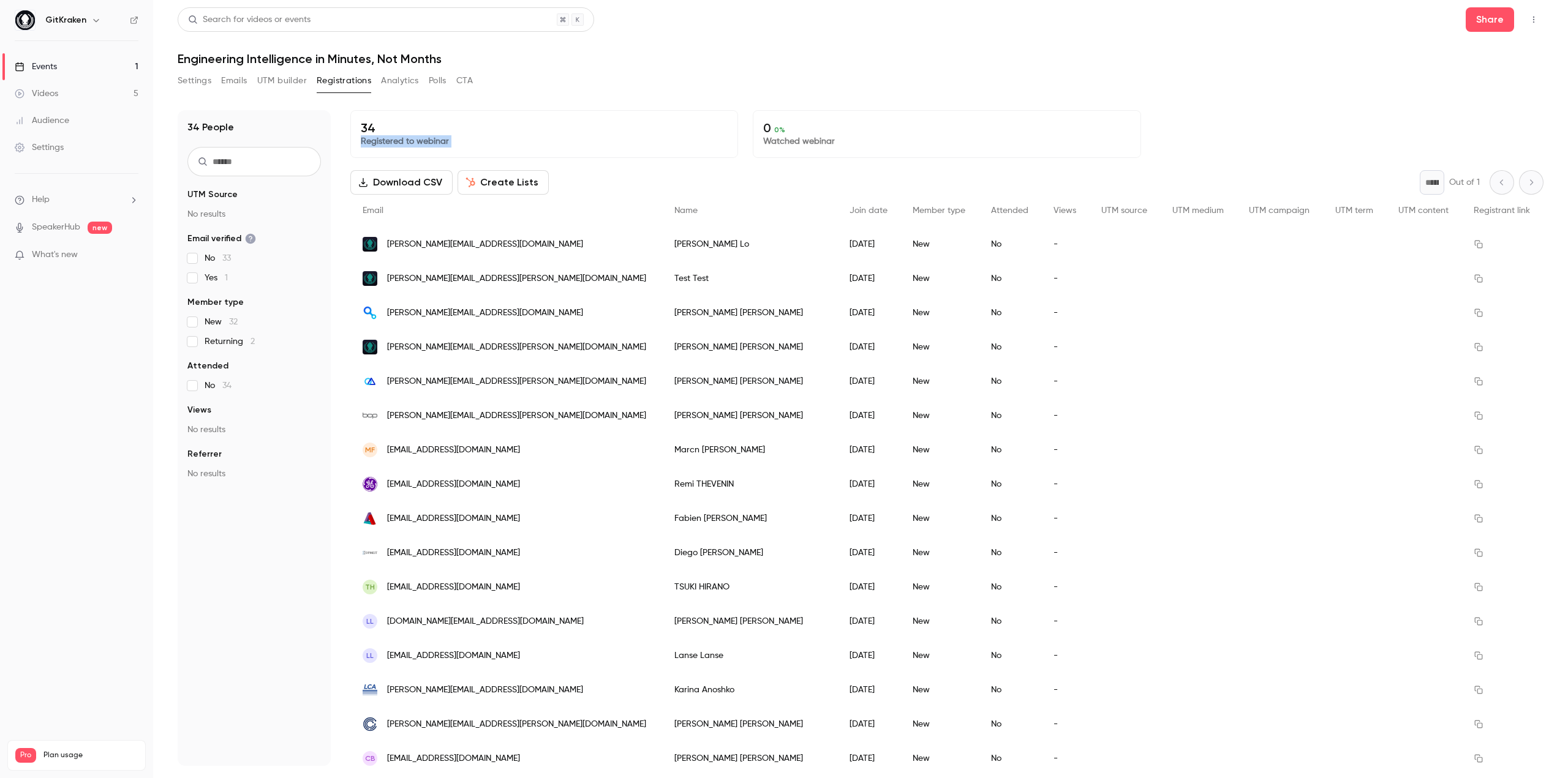
click at [196, 88] on button "Settings" at bounding box center [195, 81] width 34 height 20
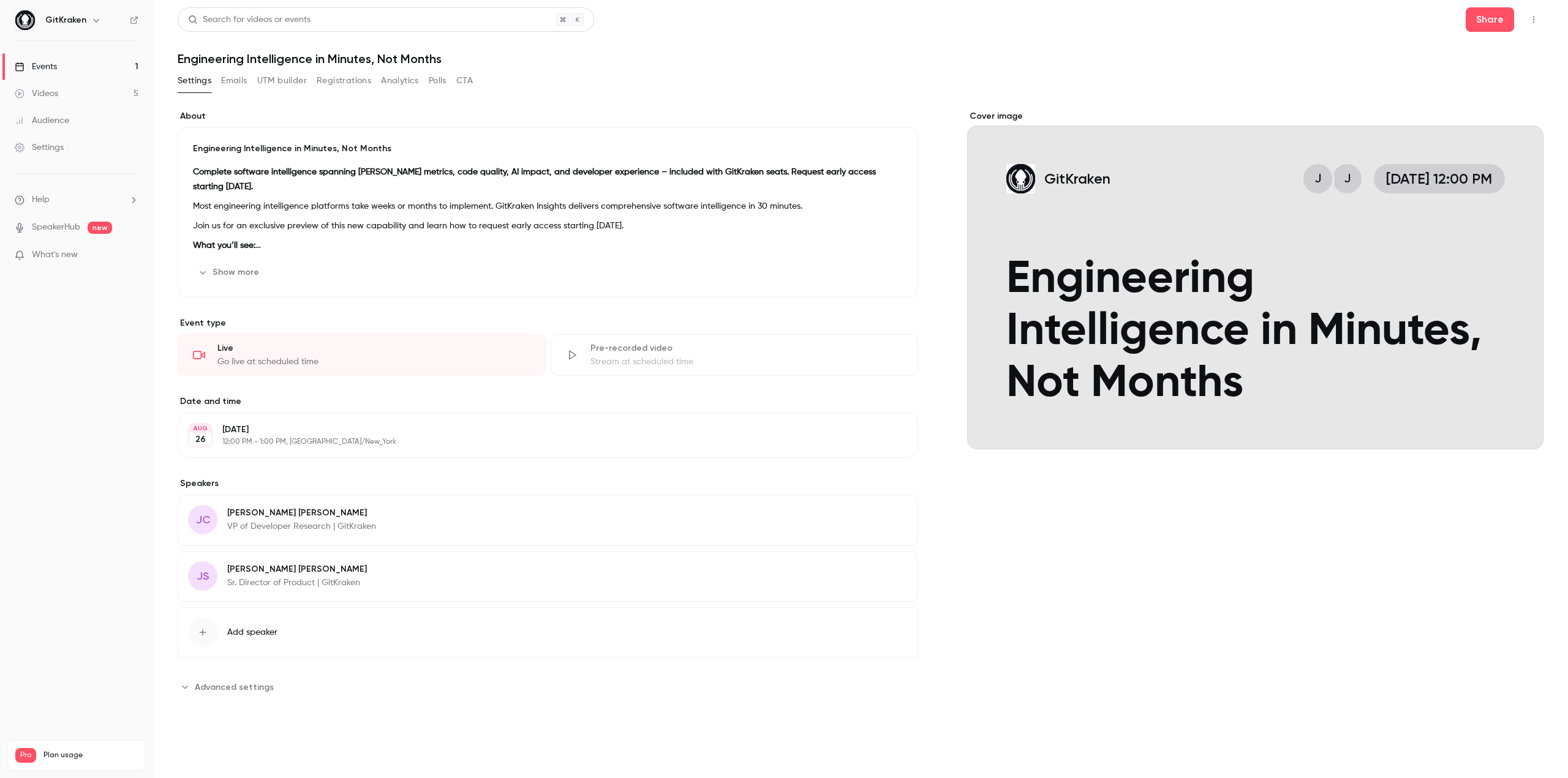
click at [92, 71] on link "Events 1" at bounding box center [76, 67] width 153 height 27
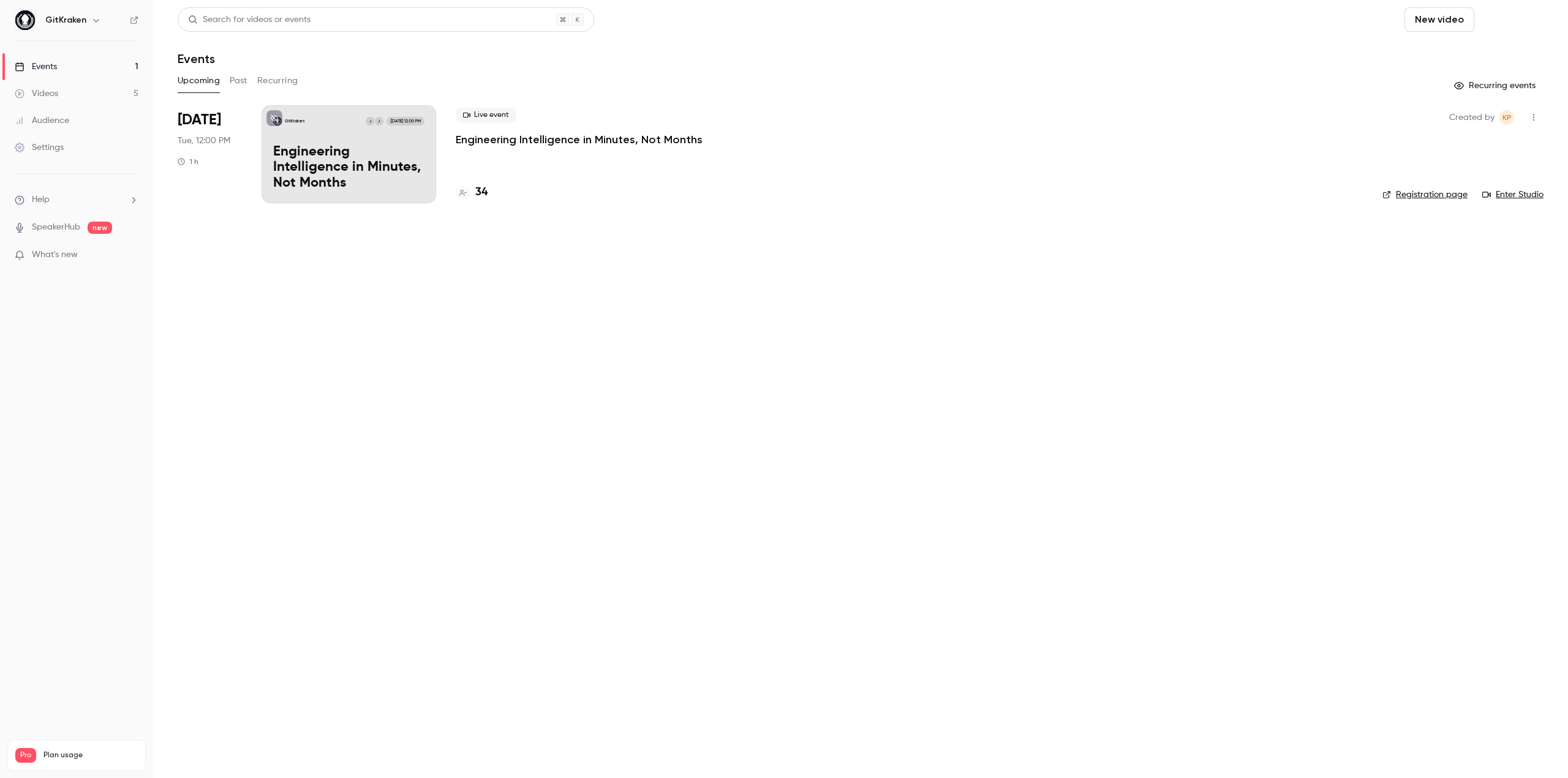
click at [1509, 22] on button "Schedule" at bounding box center [1511, 20] width 64 height 25
click at [1475, 60] on li "One time event" at bounding box center [1476, 53] width 132 height 32
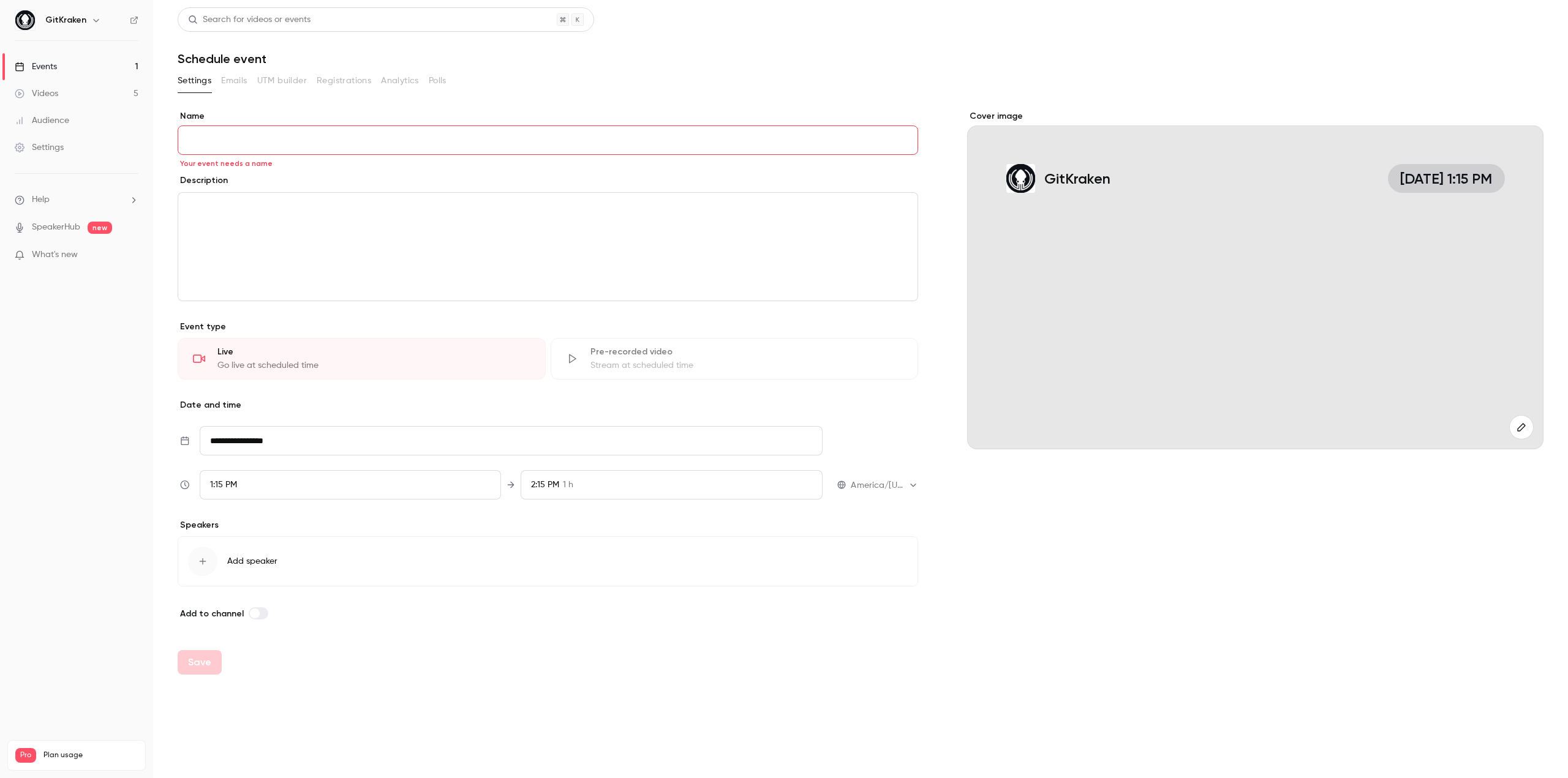
click at [289, 308] on div "**********" at bounding box center [548, 365] width 741 height 511
click at [60, 74] on link "Events 1" at bounding box center [76, 67] width 153 height 27
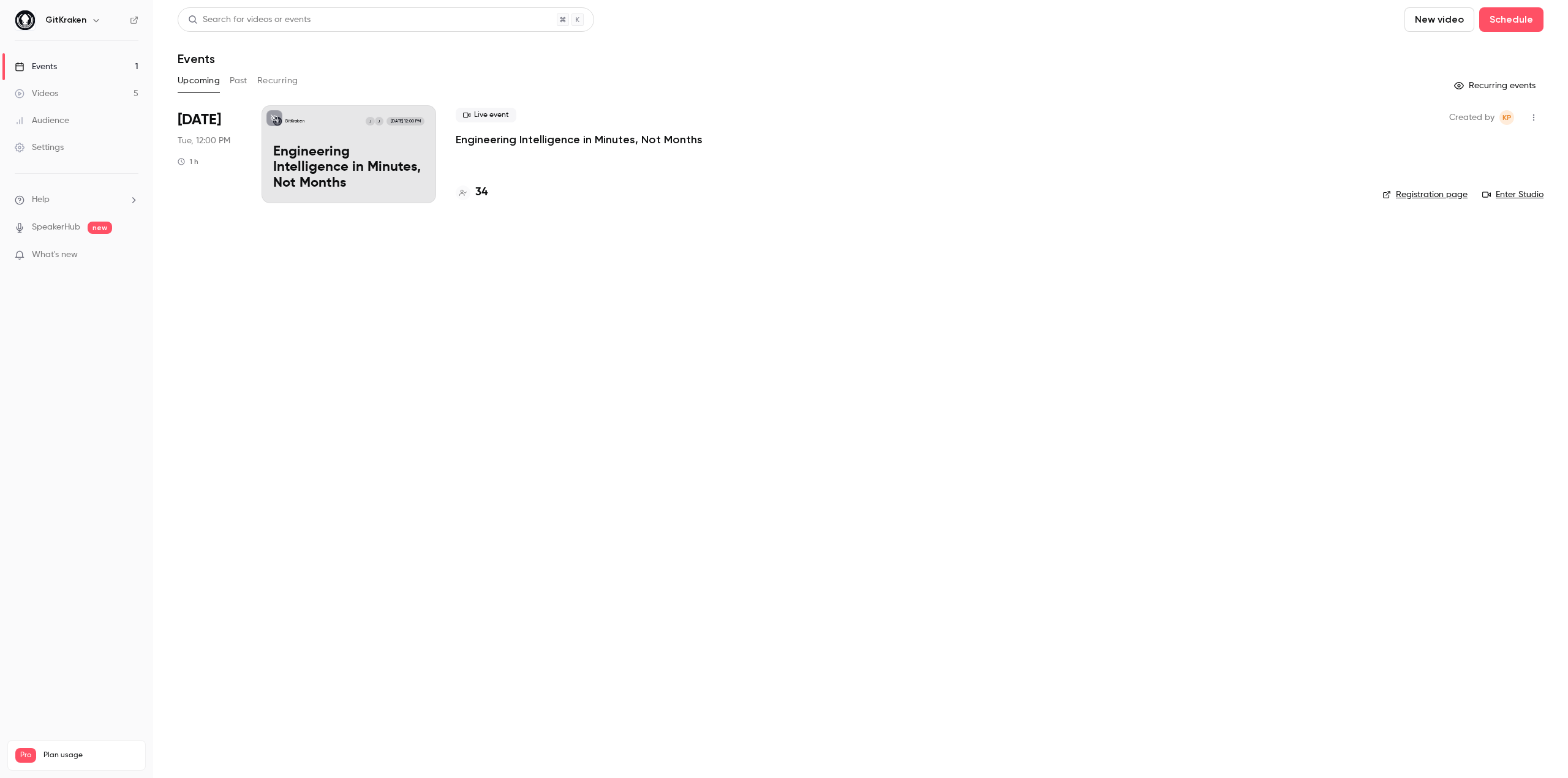
click at [243, 80] on button "Past" at bounding box center [239, 81] width 18 height 20
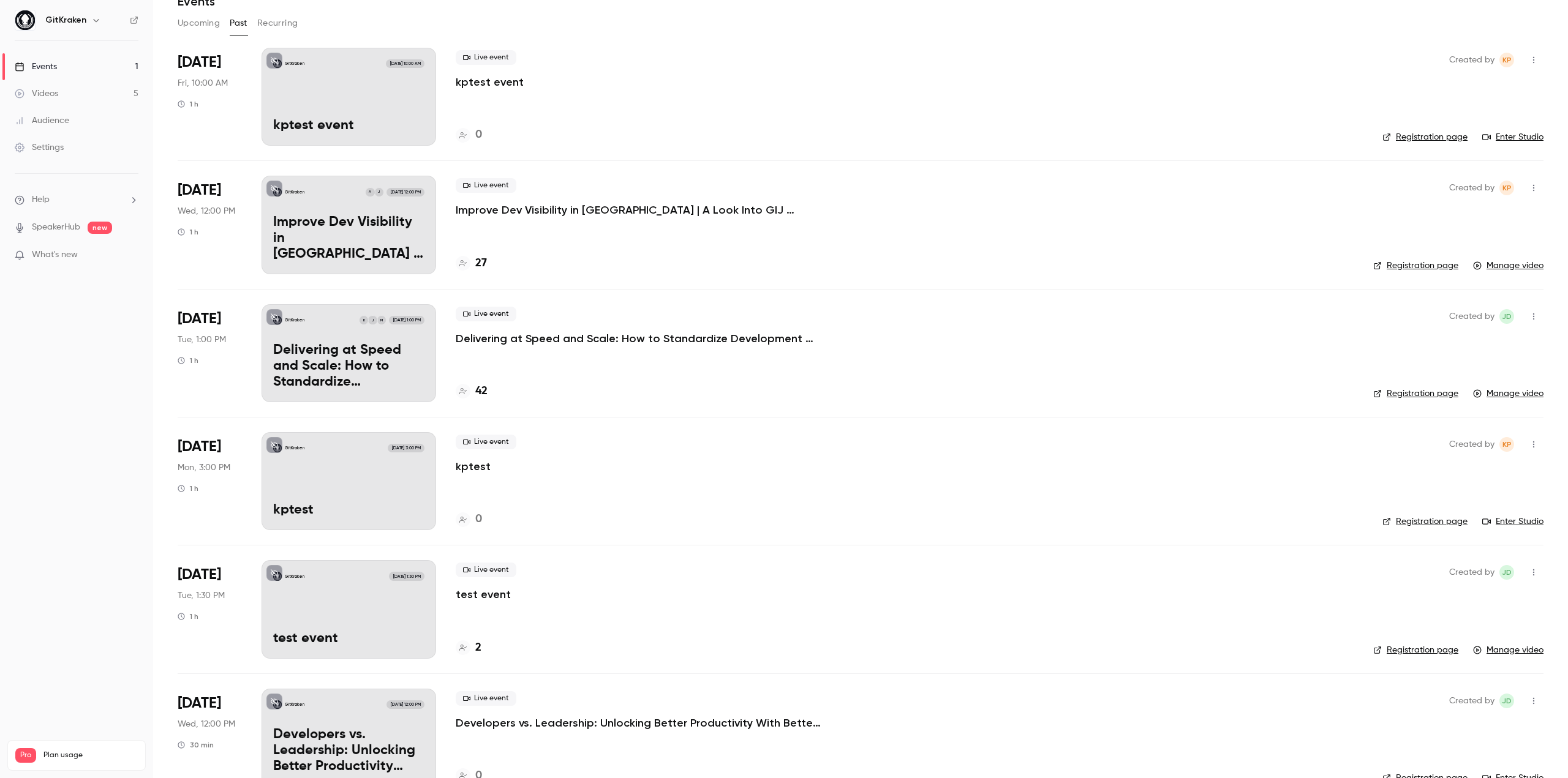
scroll to position [27, 0]
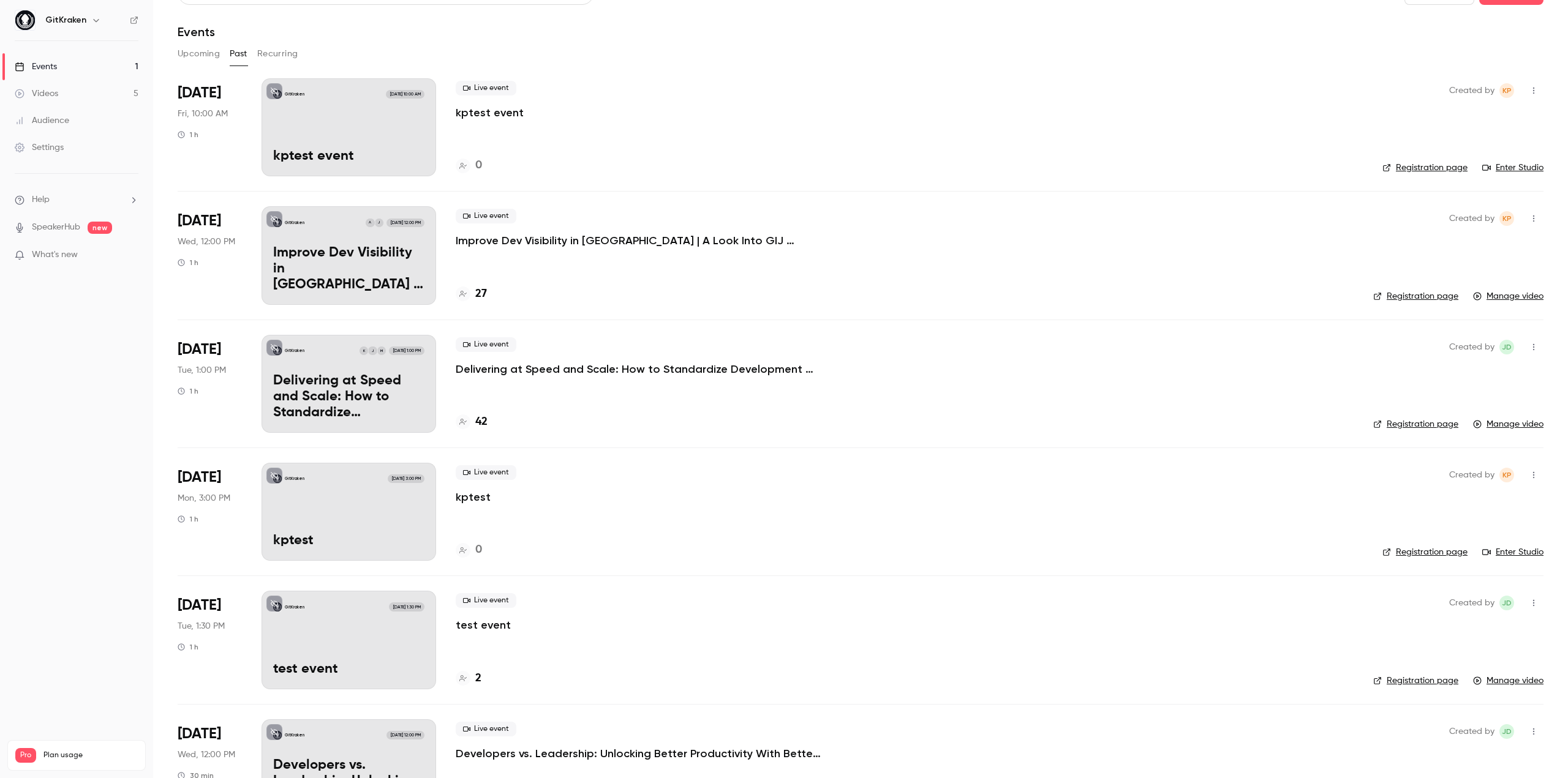
click at [195, 59] on button "Upcoming" at bounding box center [199, 54] width 43 height 20
